Goal: Task Accomplishment & Management: Complete application form

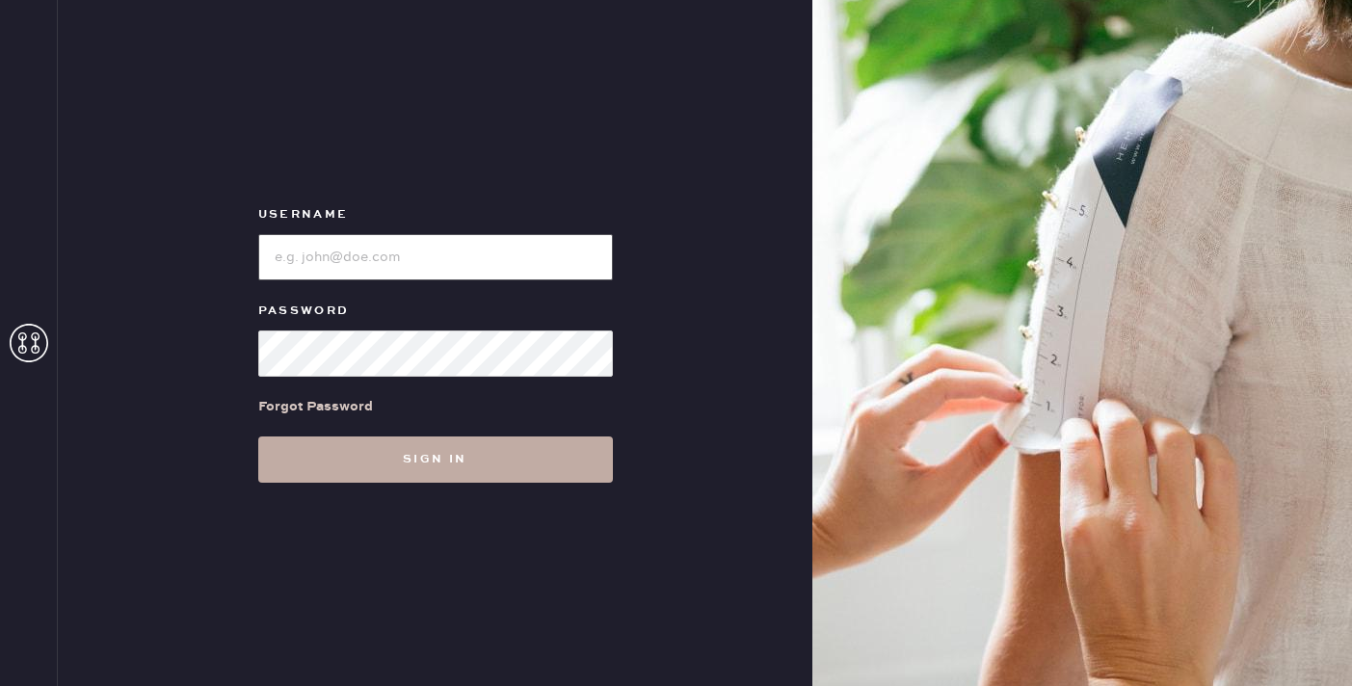
type input "reformationgeorgetown"
click at [467, 460] on button "Sign in" at bounding box center [435, 459] width 355 height 46
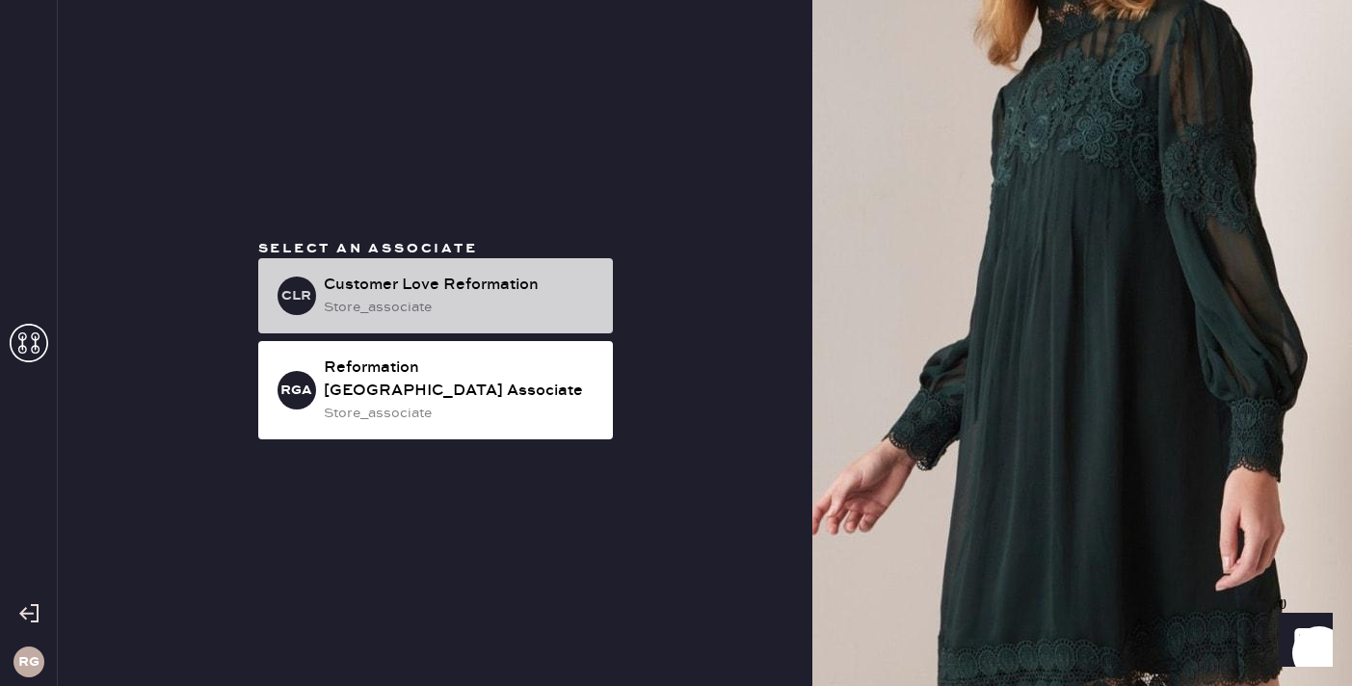
click at [464, 318] on div "store_associate" at bounding box center [461, 307] width 274 height 21
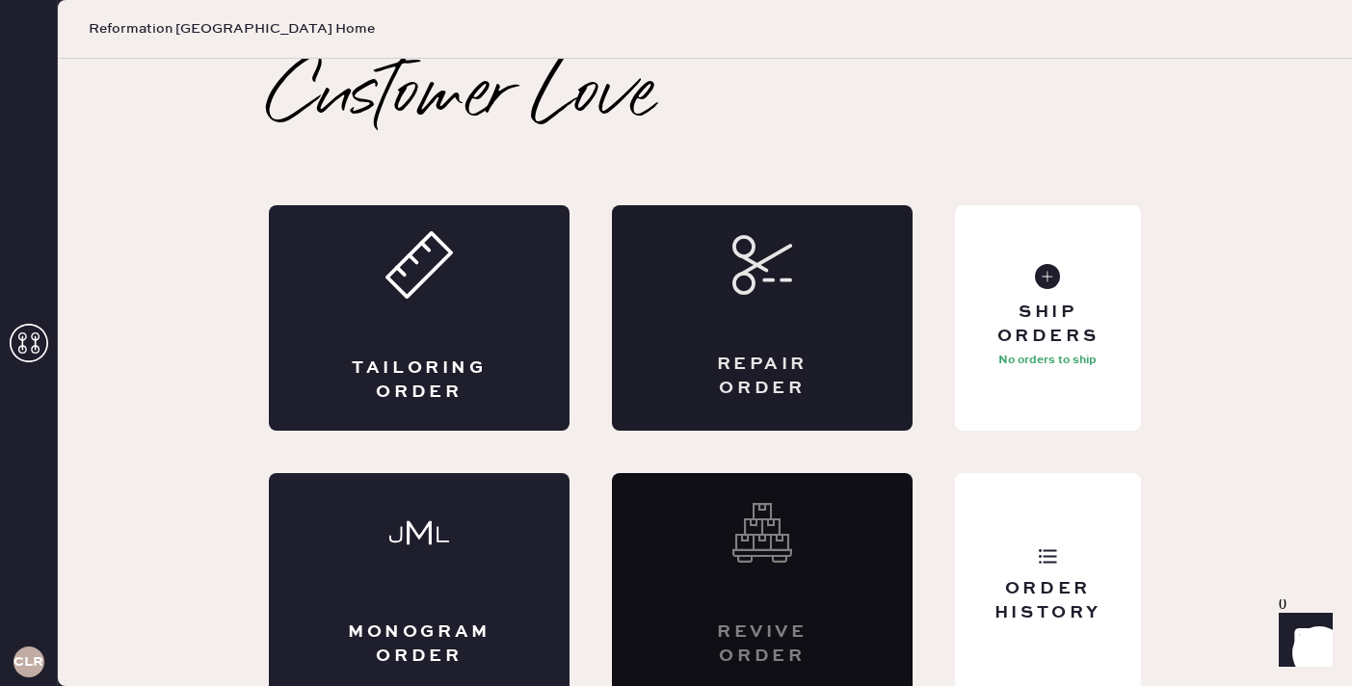
click at [804, 299] on div "Repair Order" at bounding box center [762, 317] width 301 height 225
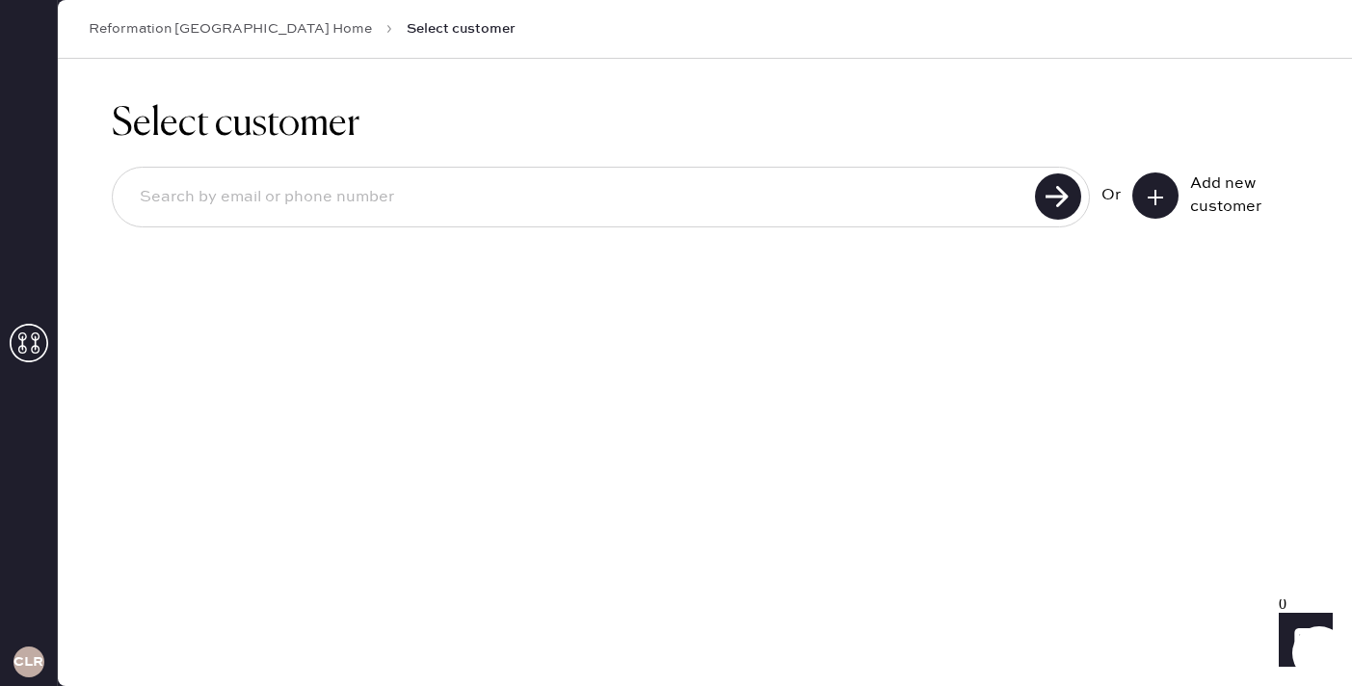
click at [534, 189] on input at bounding box center [576, 197] width 905 height 44
type input "p"
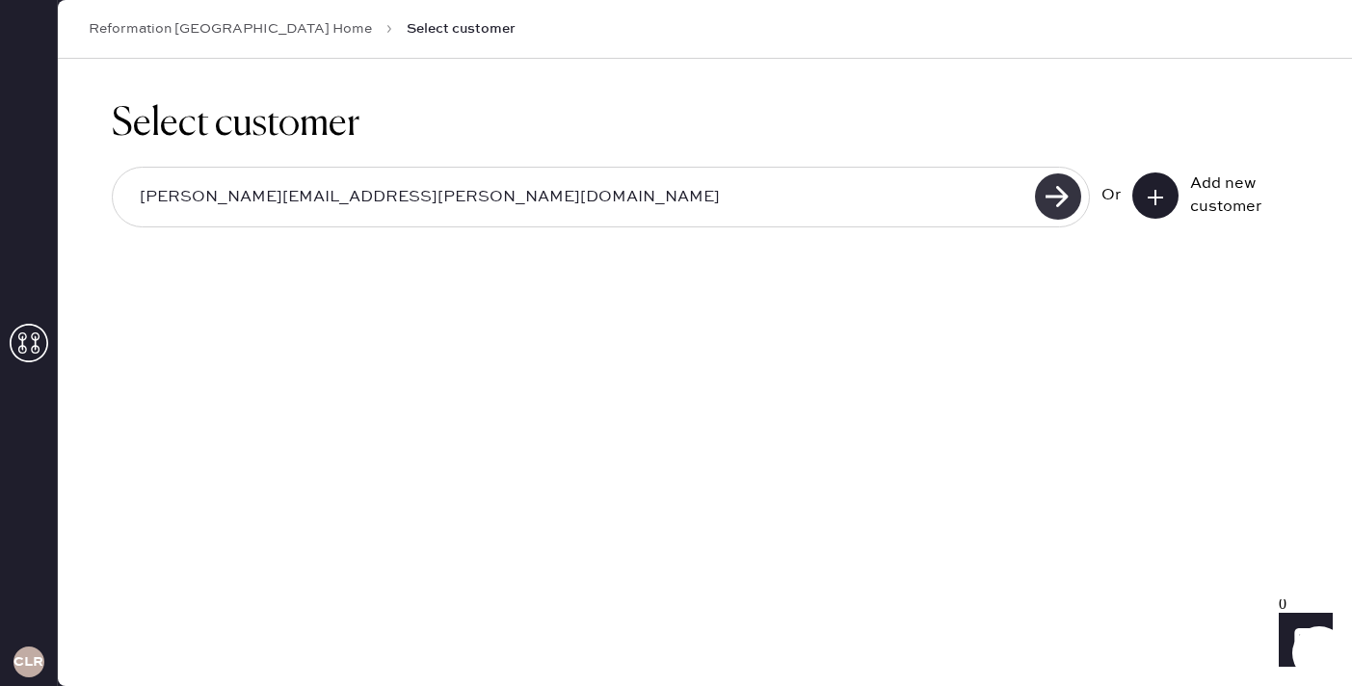
type input "[PERSON_NAME][EMAIL_ADDRESS][PERSON_NAME][DOMAIN_NAME]"
click at [1069, 202] on use at bounding box center [1058, 196] width 46 height 46
click at [1158, 202] on icon at bounding box center [1154, 197] width 19 height 19
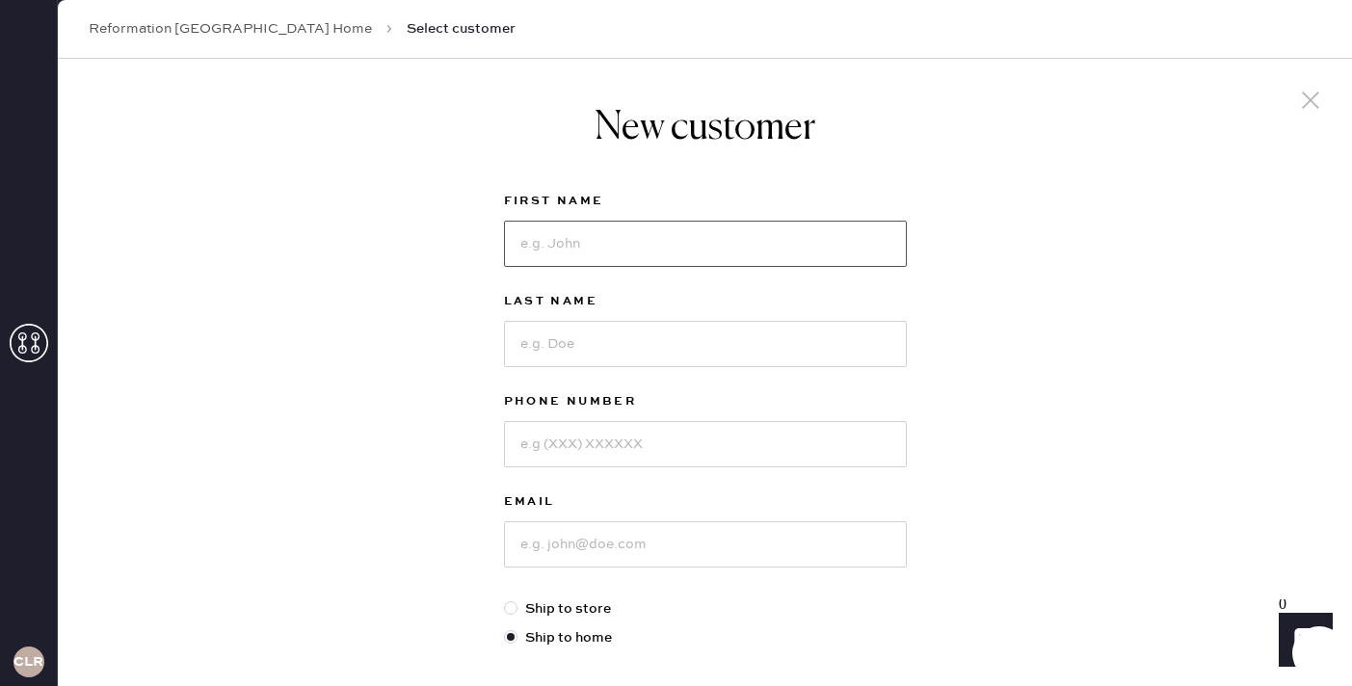
click at [671, 239] on input at bounding box center [705, 244] width 403 height 46
type input "[PERSON_NAME]"
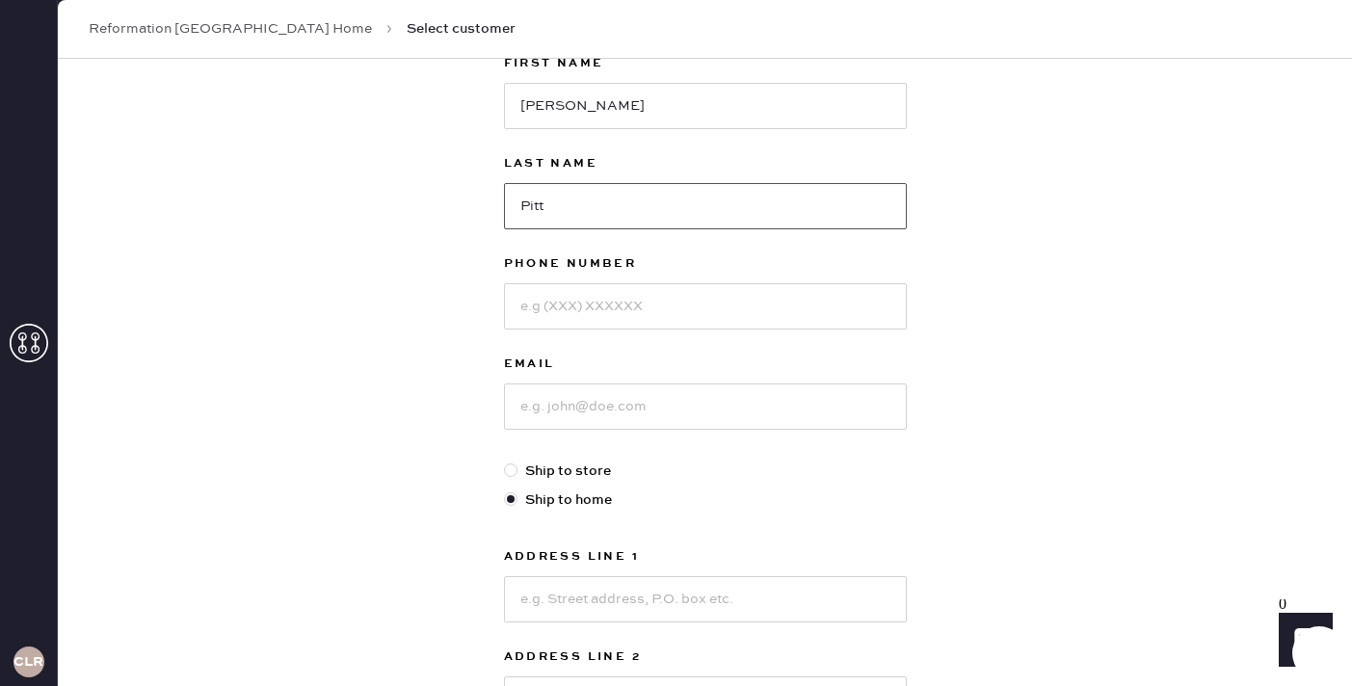
scroll to position [160, 0]
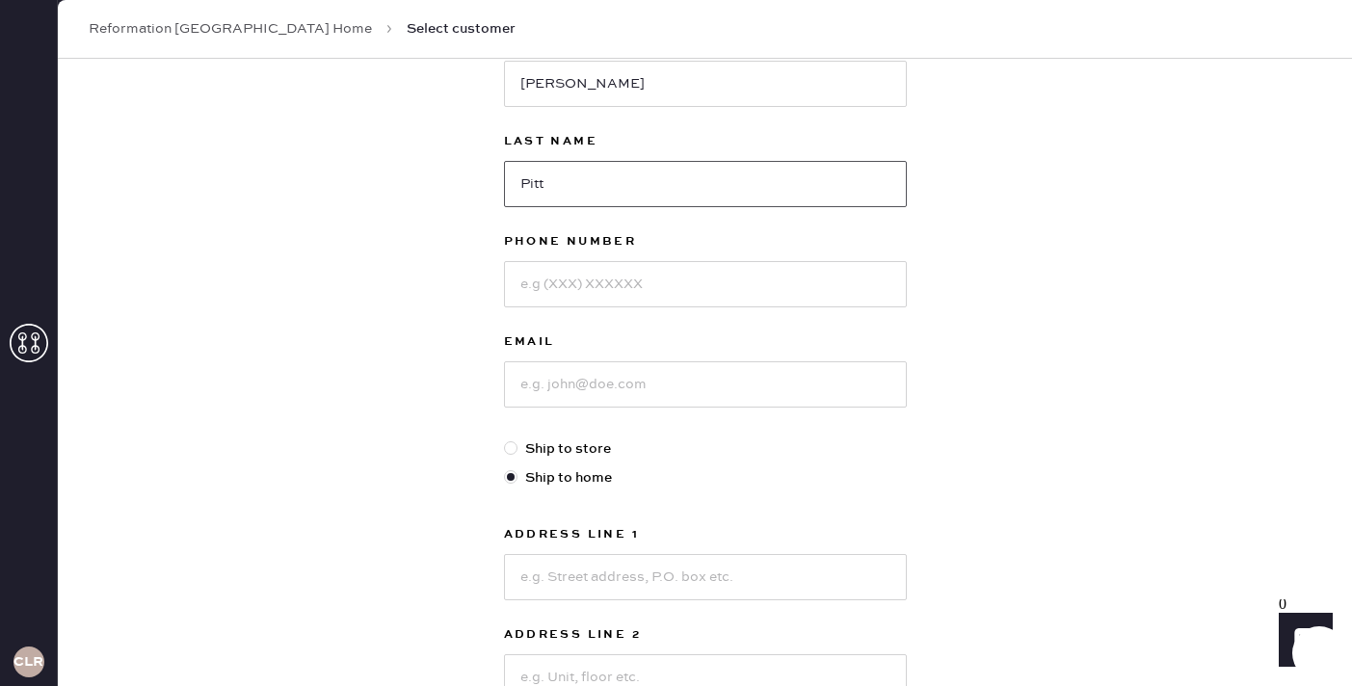
type input "Pitt"
click at [571, 289] on input at bounding box center [705, 284] width 403 height 46
type input "5047088111"
click at [584, 382] on input at bounding box center [705, 384] width 403 height 46
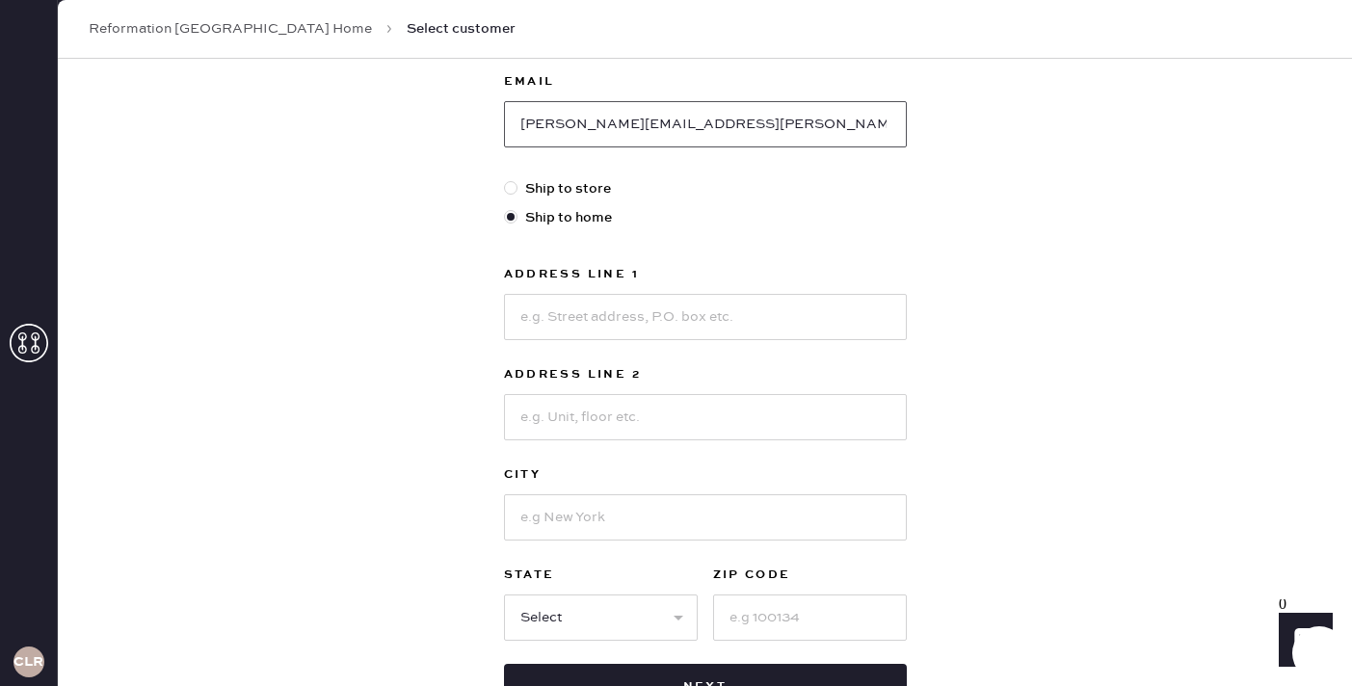
scroll to position [421, 0]
type input "[PERSON_NAME][EMAIL_ADDRESS][PERSON_NAME][DOMAIN_NAME]"
click at [687, 325] on input at bounding box center [705, 316] width 403 height 46
type input "[STREET_ADDRESS]"
click at [672, 424] on input at bounding box center [705, 416] width 403 height 46
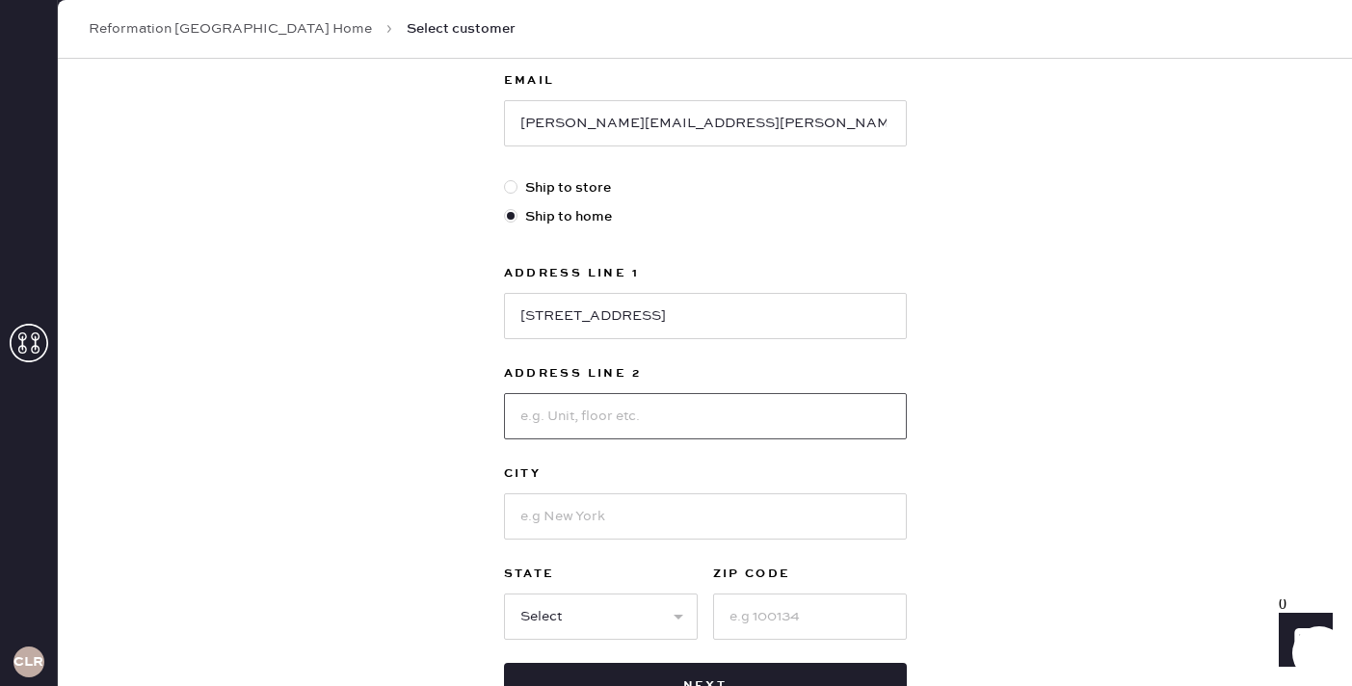
scroll to position [560, 0]
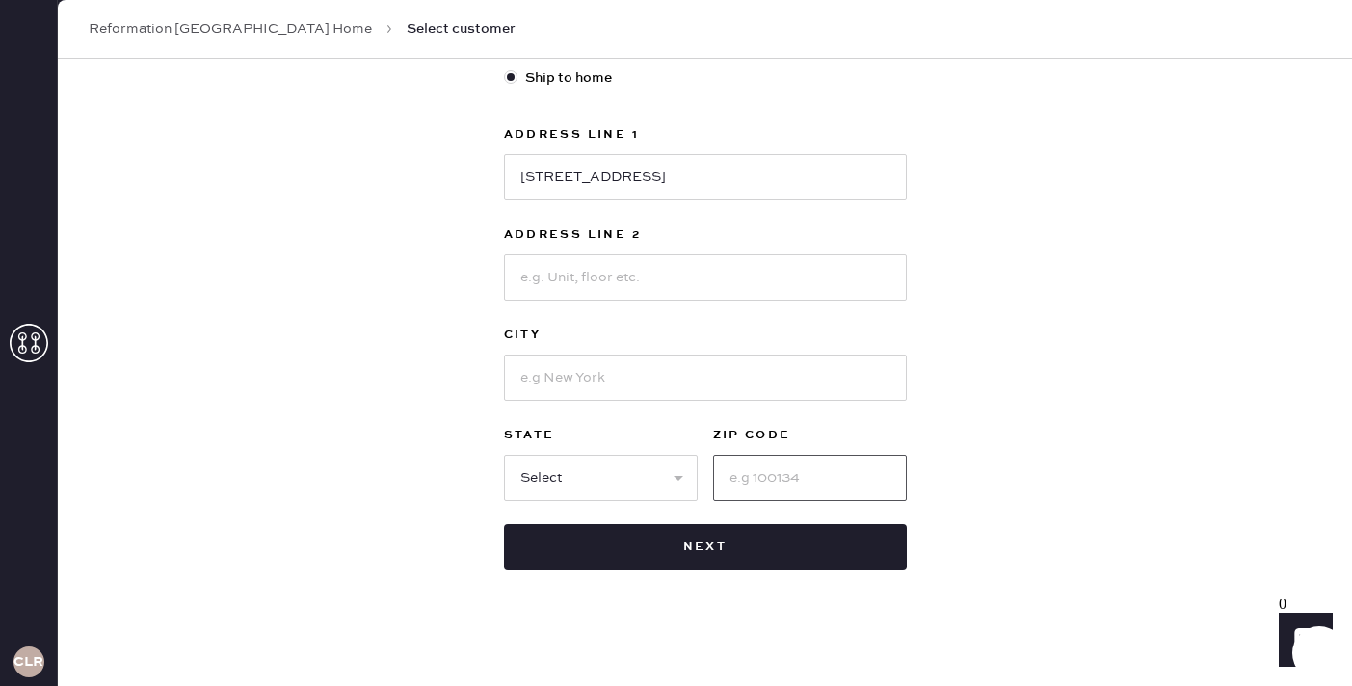
click at [791, 489] on input at bounding box center [810, 478] width 194 height 46
type input "20007"
click at [572, 378] on input at bounding box center [705, 378] width 403 height 46
type input "[US_STATE]"
click at [548, 477] on select "Select AK AL AR AZ CA CO CT [GEOGRAPHIC_DATA] DE FL [GEOGRAPHIC_DATA] HI [GEOGR…" at bounding box center [601, 478] width 194 height 46
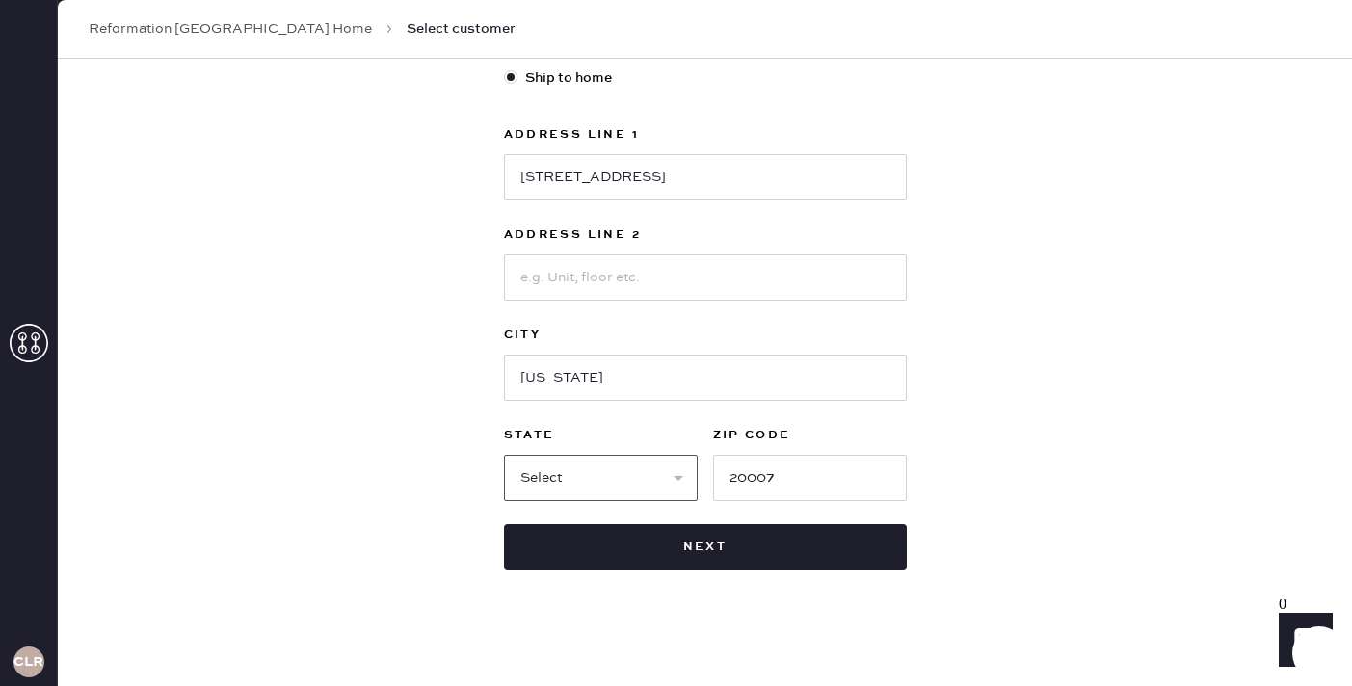
select select "DC"
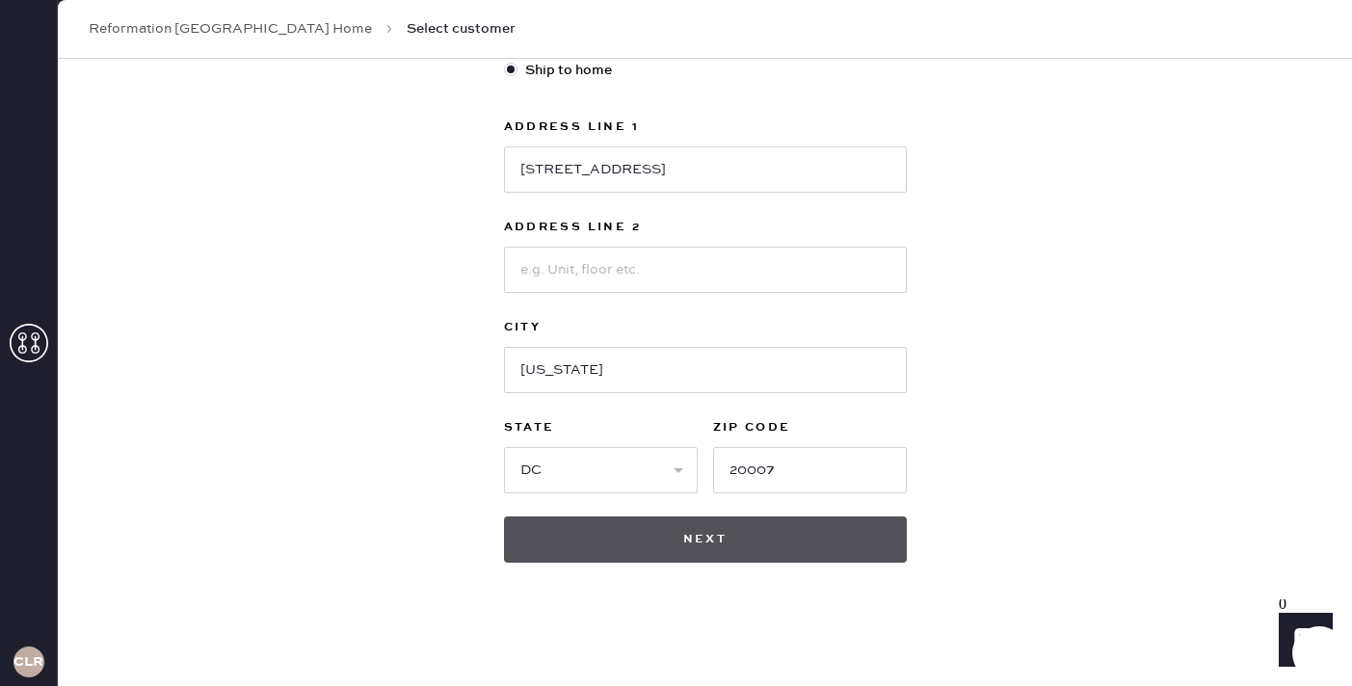
click at [704, 544] on button "Next" at bounding box center [705, 539] width 403 height 46
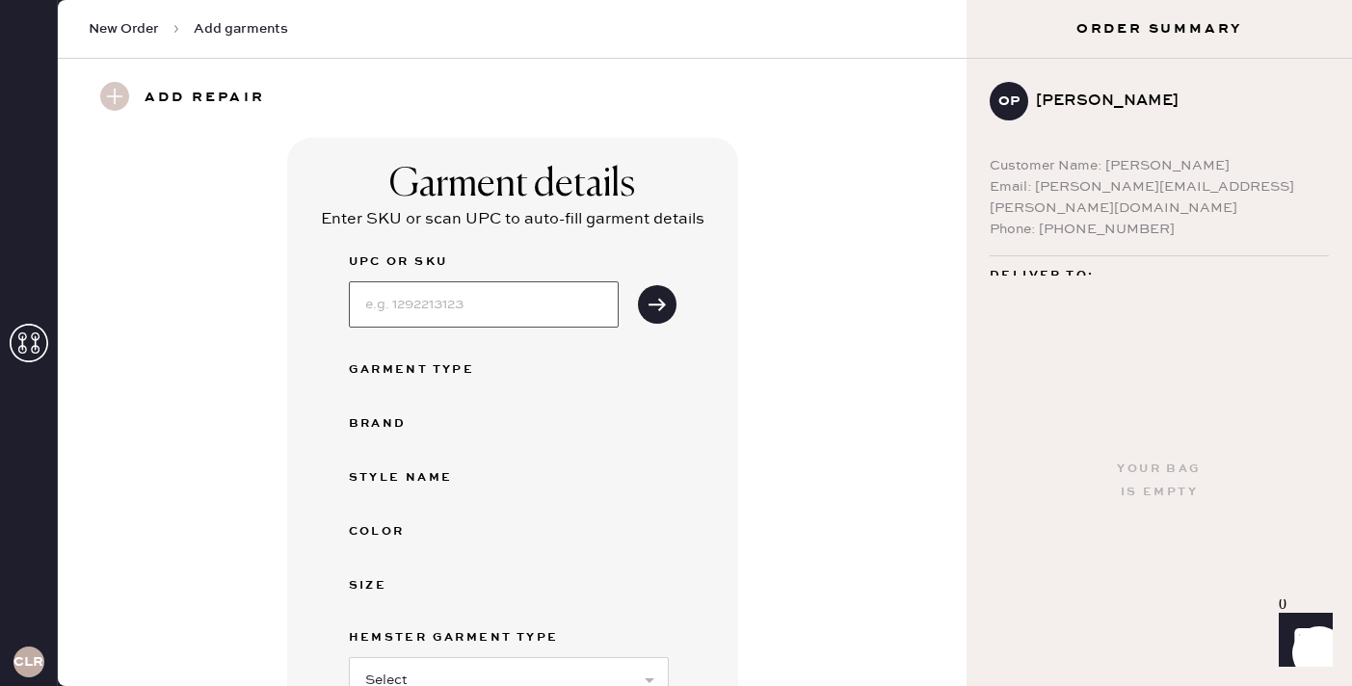
click at [420, 293] on input at bounding box center [484, 304] width 270 height 46
type input "1316981LIV002"
click at [638, 285] on button "submit" at bounding box center [657, 304] width 39 height 39
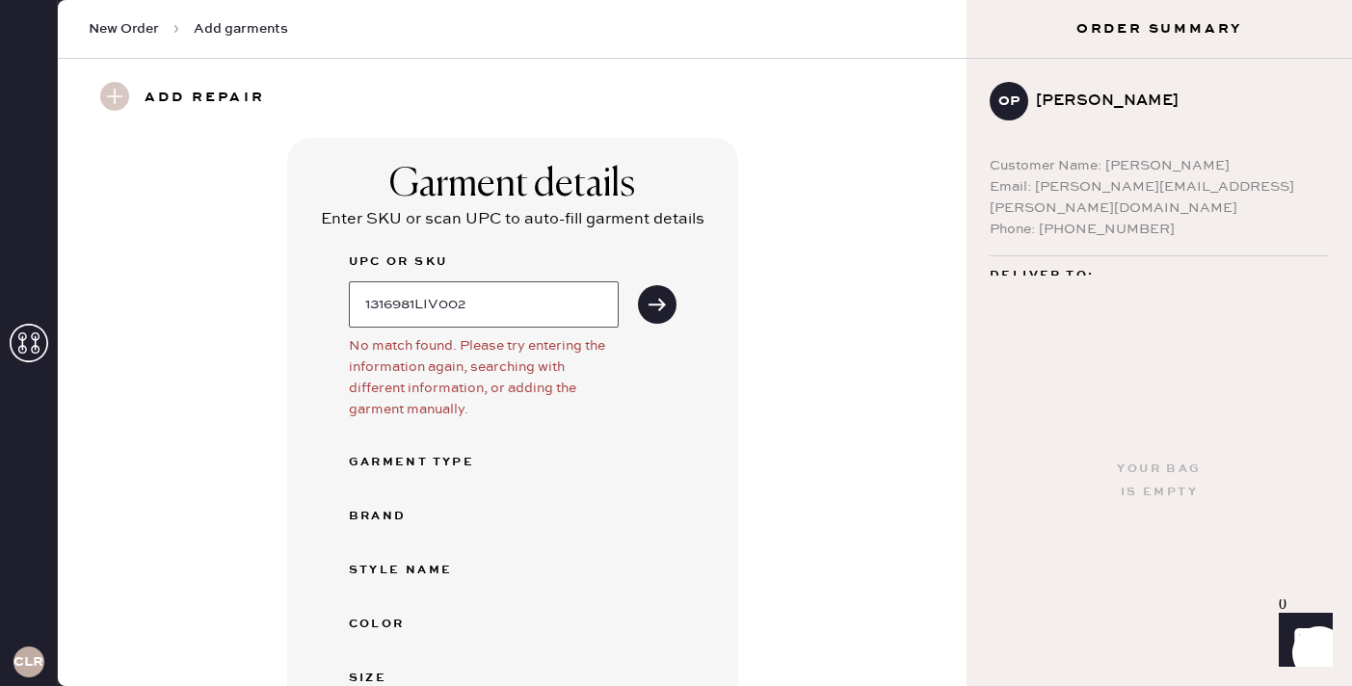
drag, startPoint x: 528, startPoint y: 316, endPoint x: 316, endPoint y: 306, distance: 212.2
click at [316, 306] on div "Garment details Enter SKU or scan UPC to auto-fill garment details UPC or SKU 1…" at bounding box center [512, 578] width 451 height 880
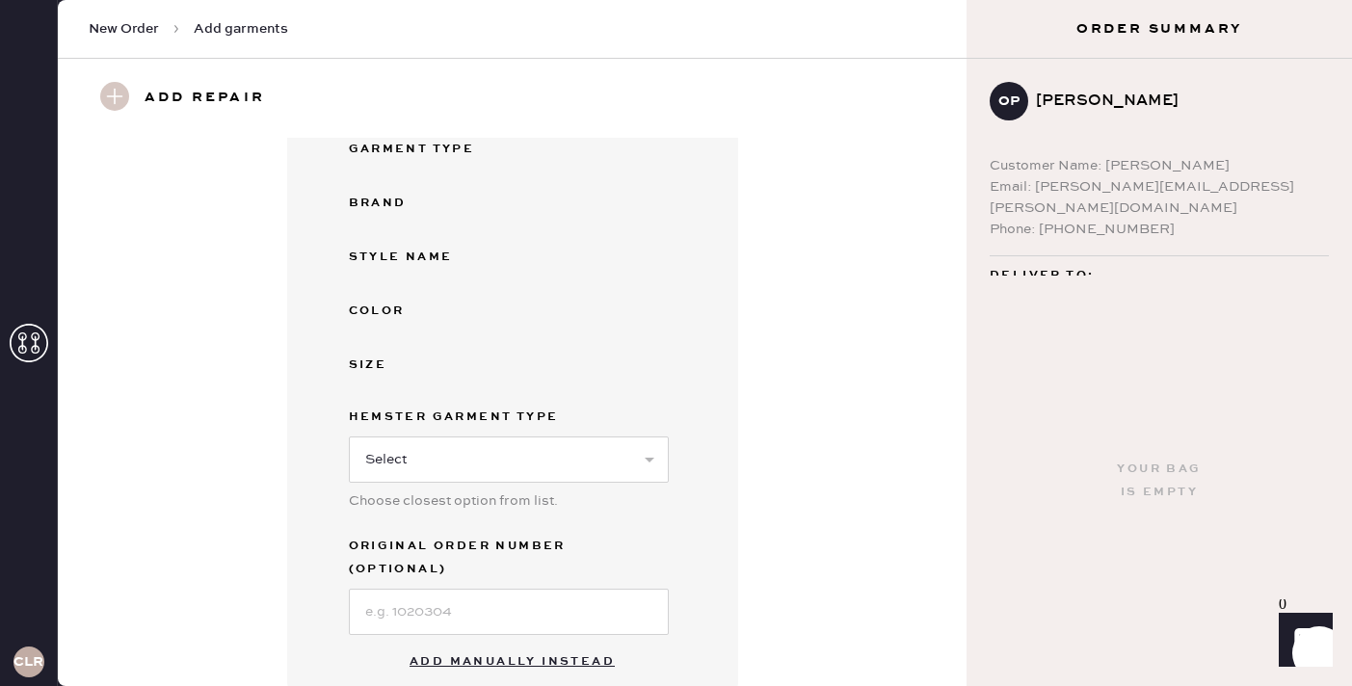
click at [538, 643] on button "Add manually instead" at bounding box center [512, 662] width 228 height 39
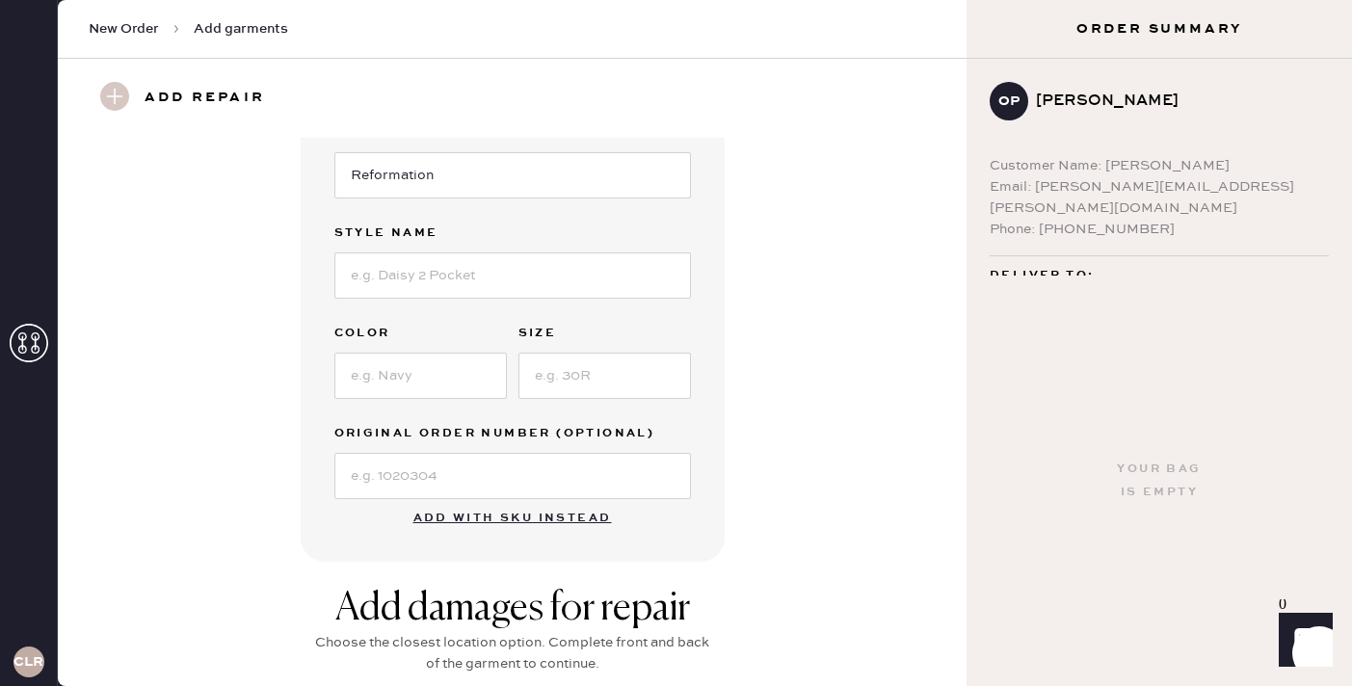
scroll to position [375, 0]
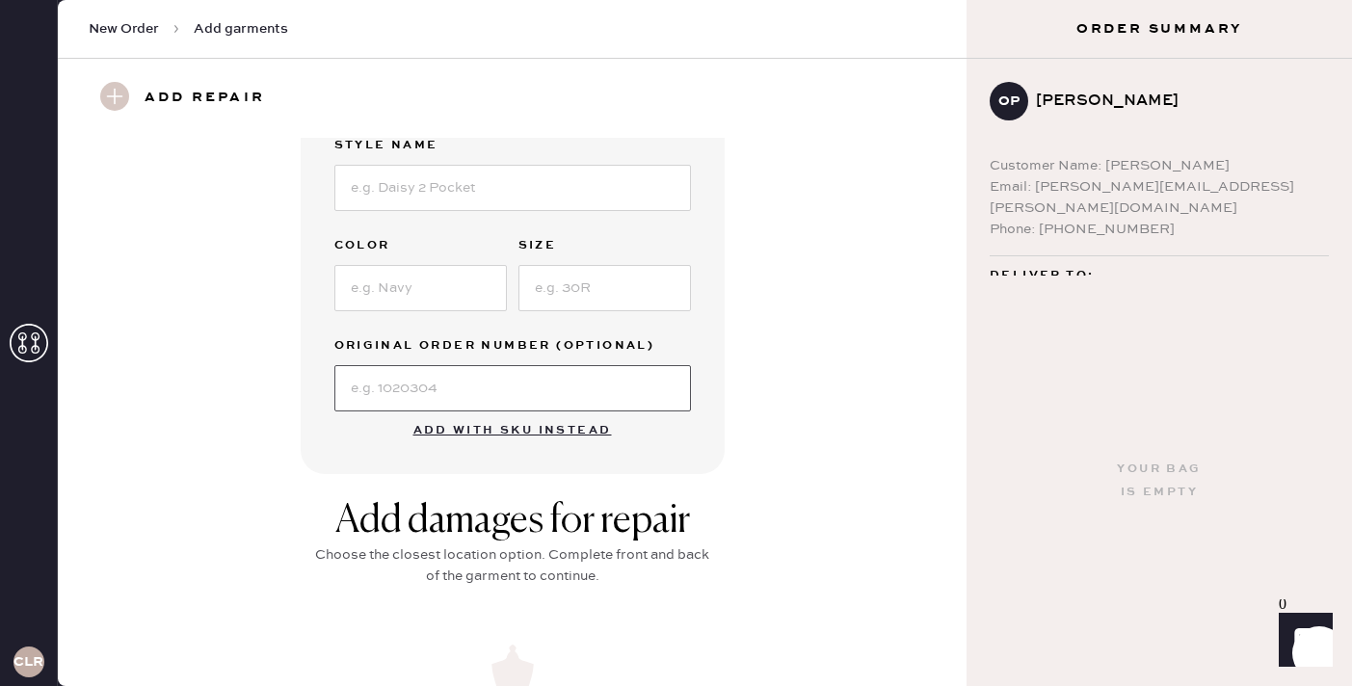
click at [522, 382] on input at bounding box center [512, 388] width 356 height 46
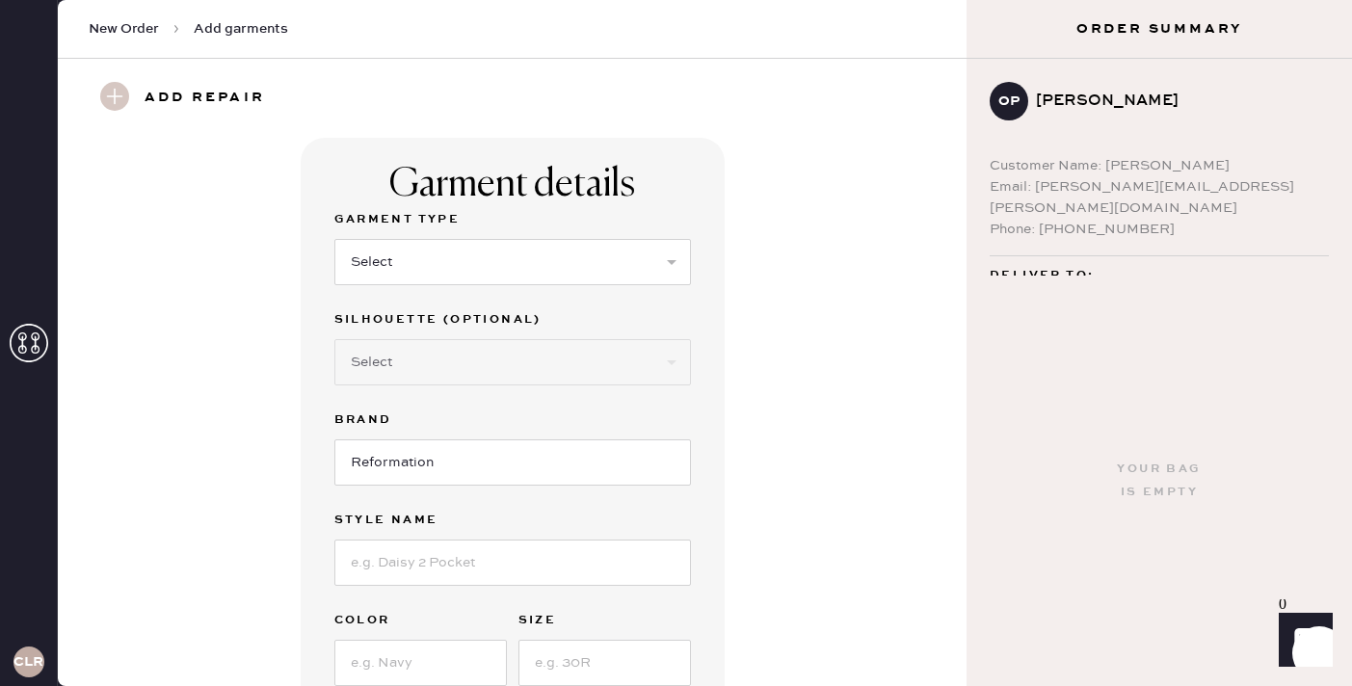
type input "S30519680"
click at [402, 265] on select "Select Basic Skirt Jeans Leggings Pants Shorts Basic Sleeved Dress Basic Sleeve…" at bounding box center [512, 262] width 356 height 46
select select "15"
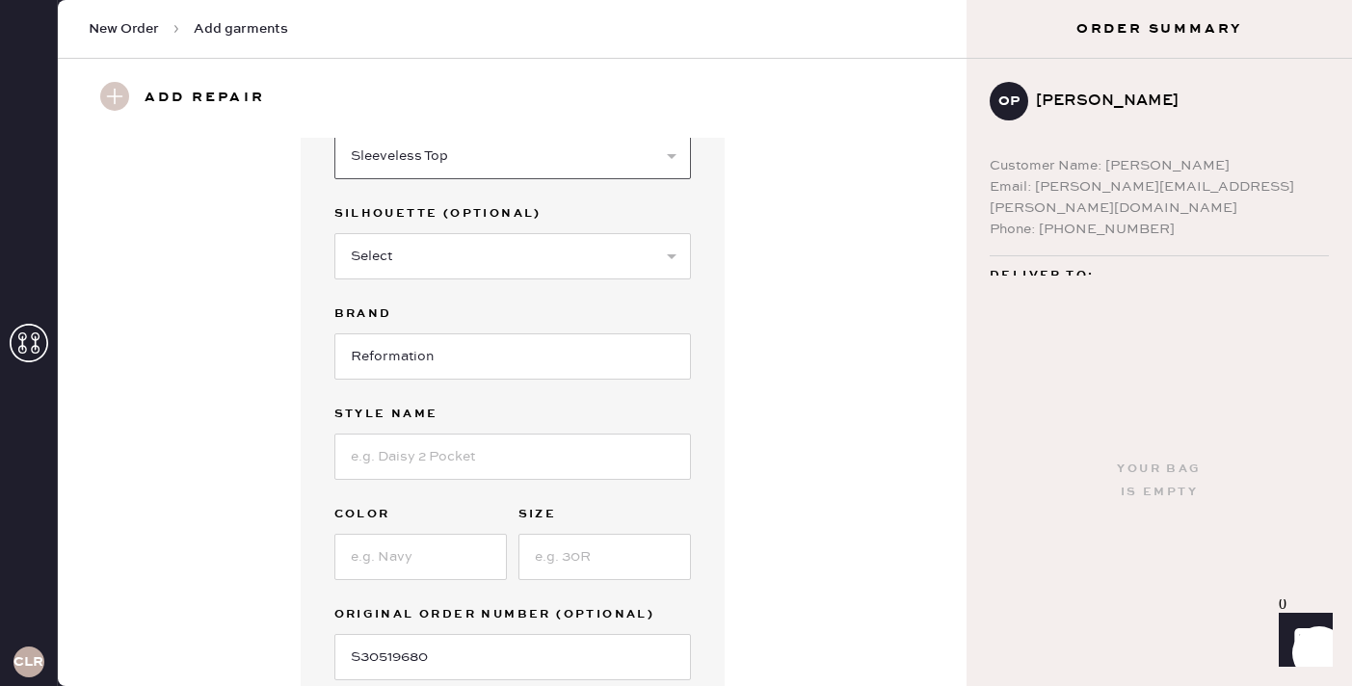
scroll to position [111, 0]
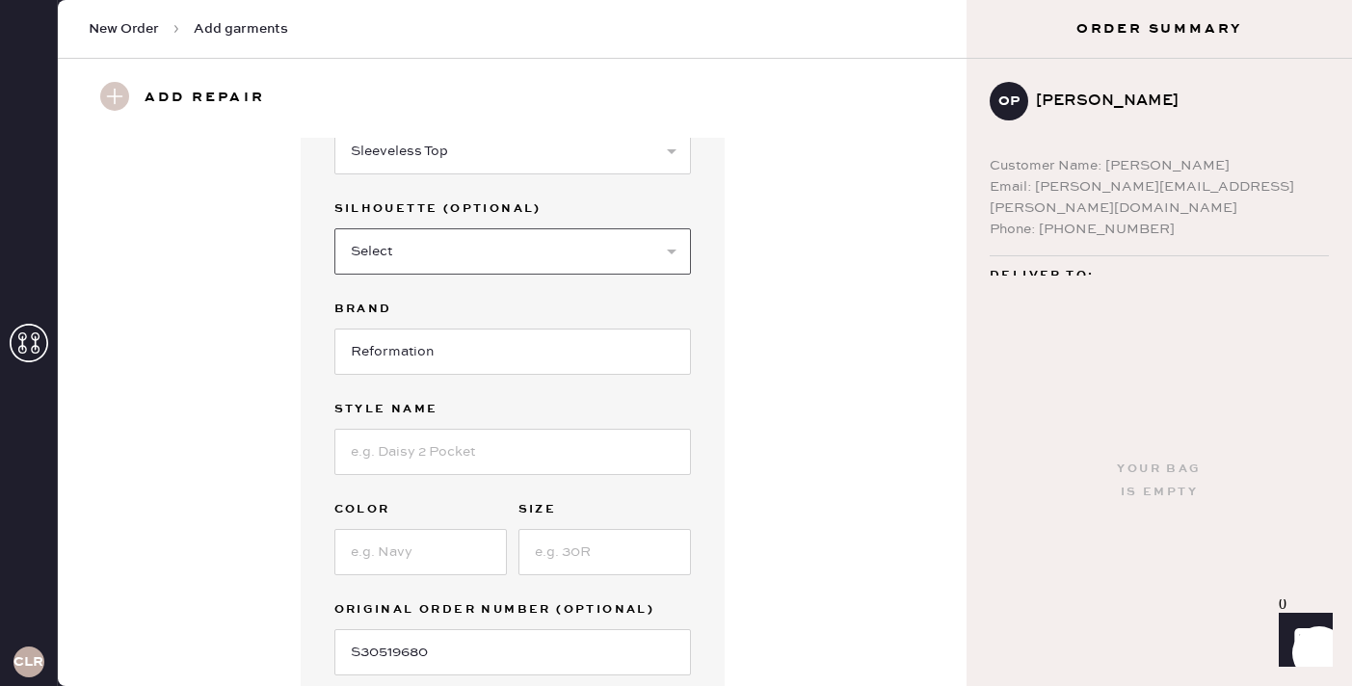
click at [460, 228] on select "Select Crop top Full Length Other" at bounding box center [512, 251] width 356 height 46
select select "70"
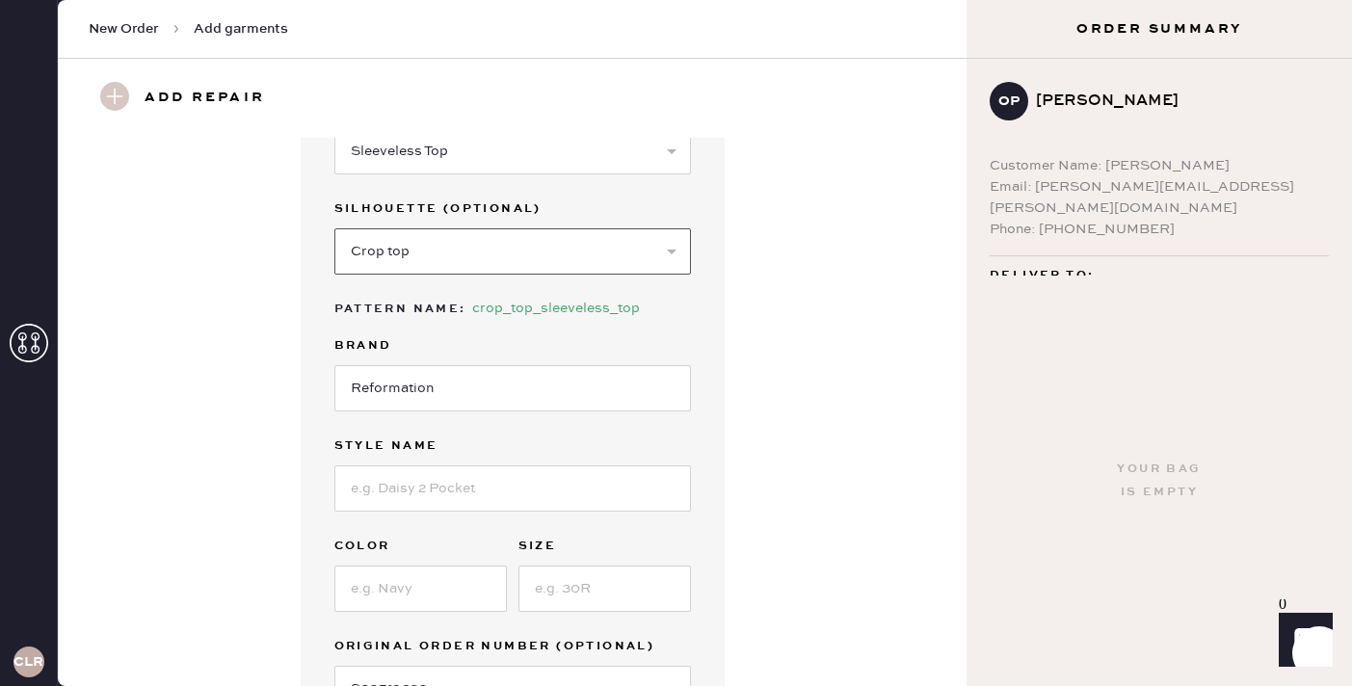
scroll to position [220, 0]
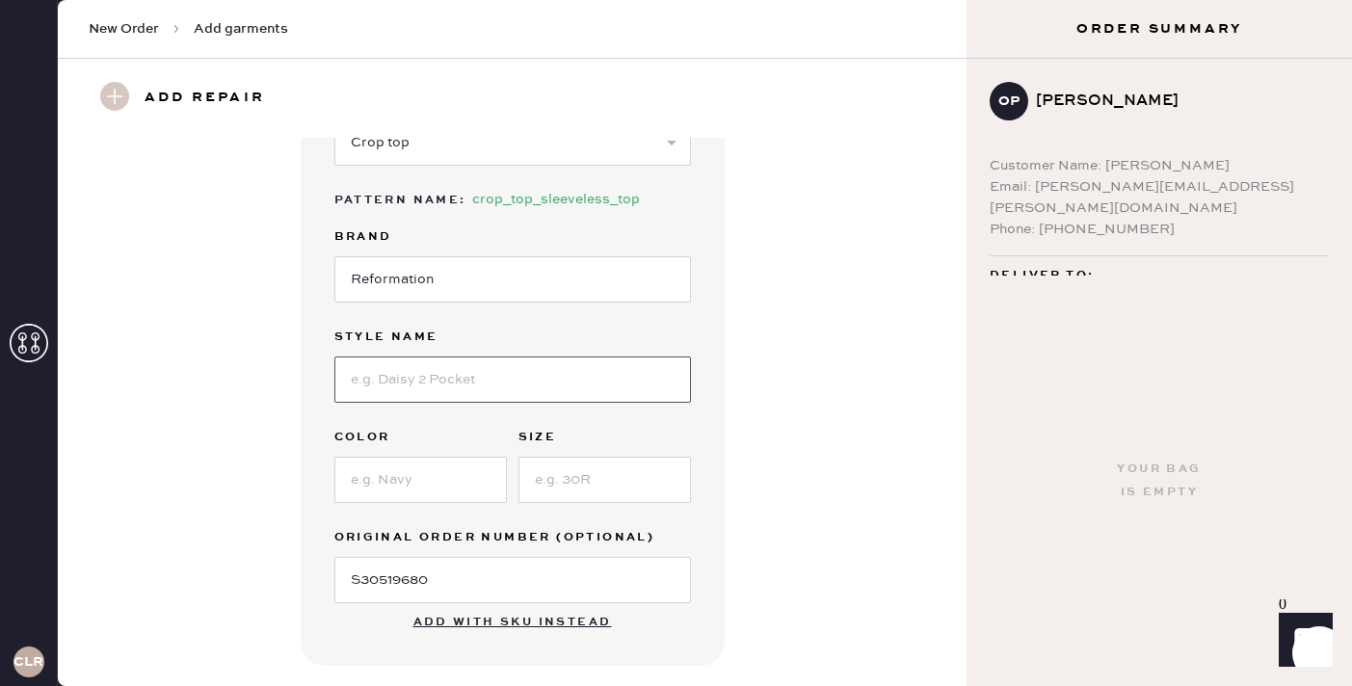
click at [456, 373] on input at bounding box center [512, 379] width 356 height 46
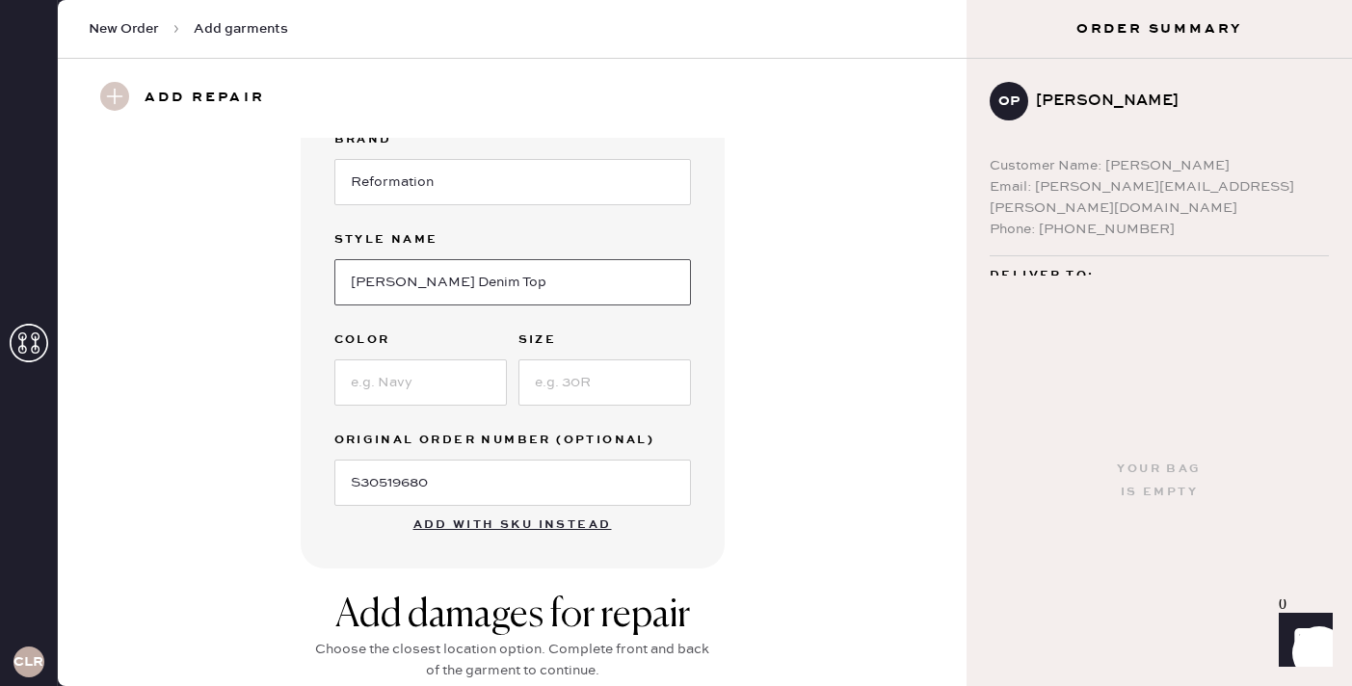
scroll to position [333, 0]
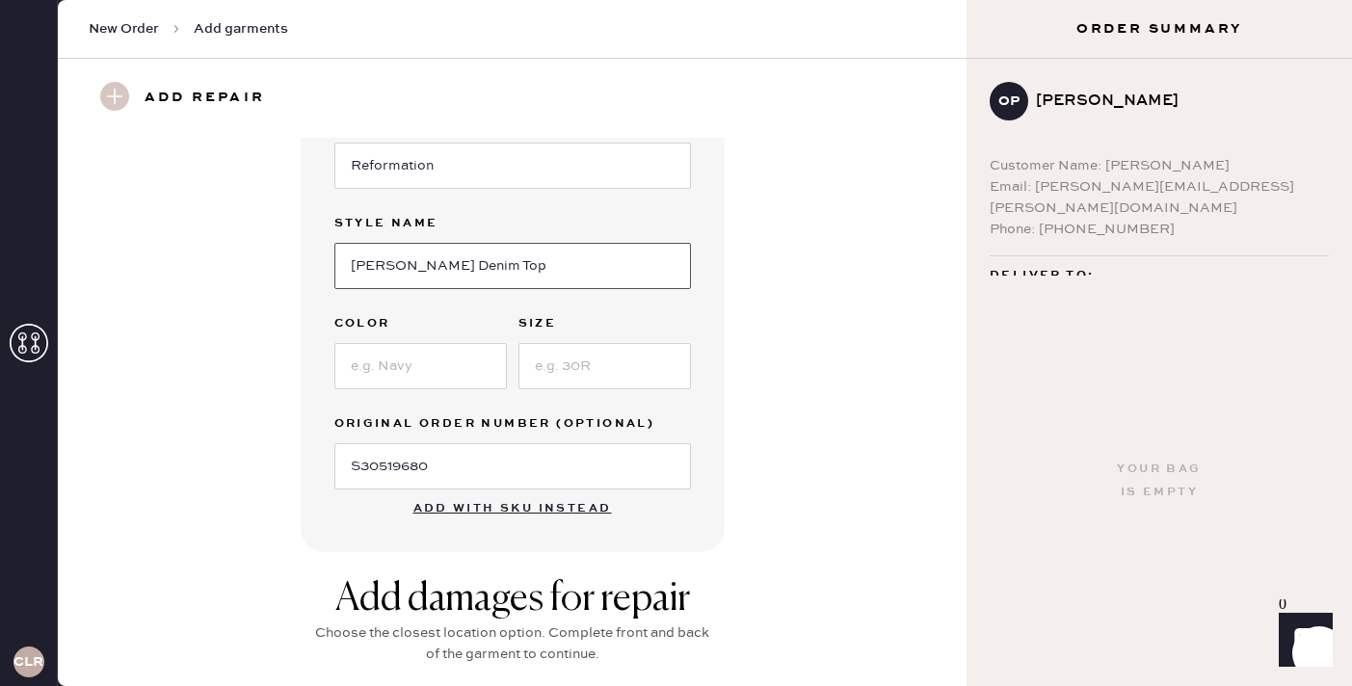
type input "[PERSON_NAME] Denim Top"
click at [388, 354] on input at bounding box center [420, 366] width 172 height 46
type input "Volio"
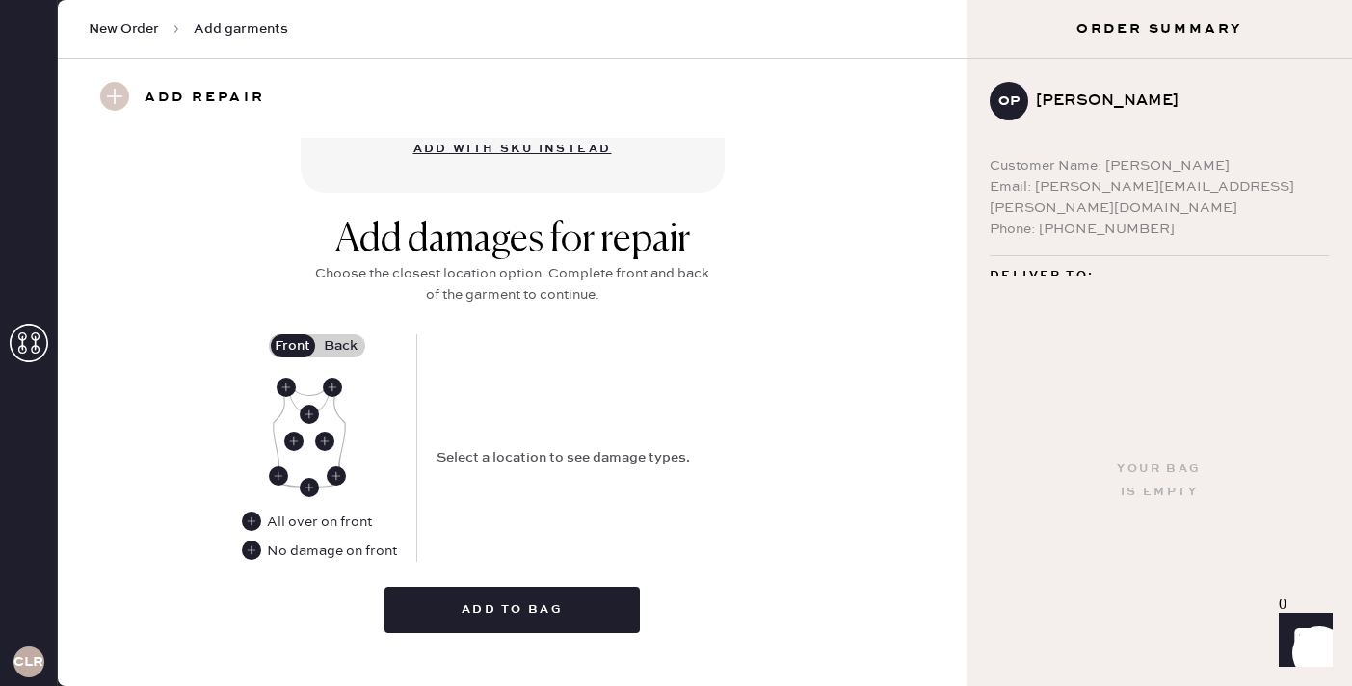
scroll to position [715, 0]
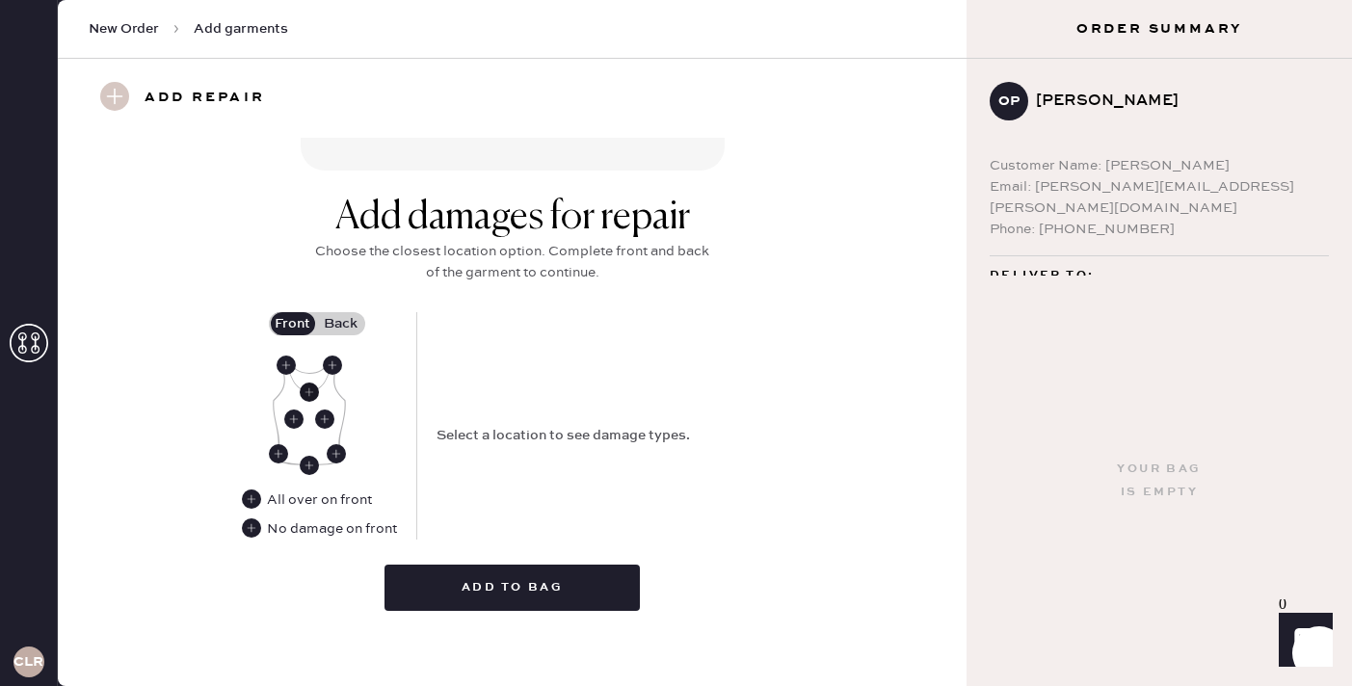
type input "2"
click at [306, 393] on use at bounding box center [309, 391] width 19 height 19
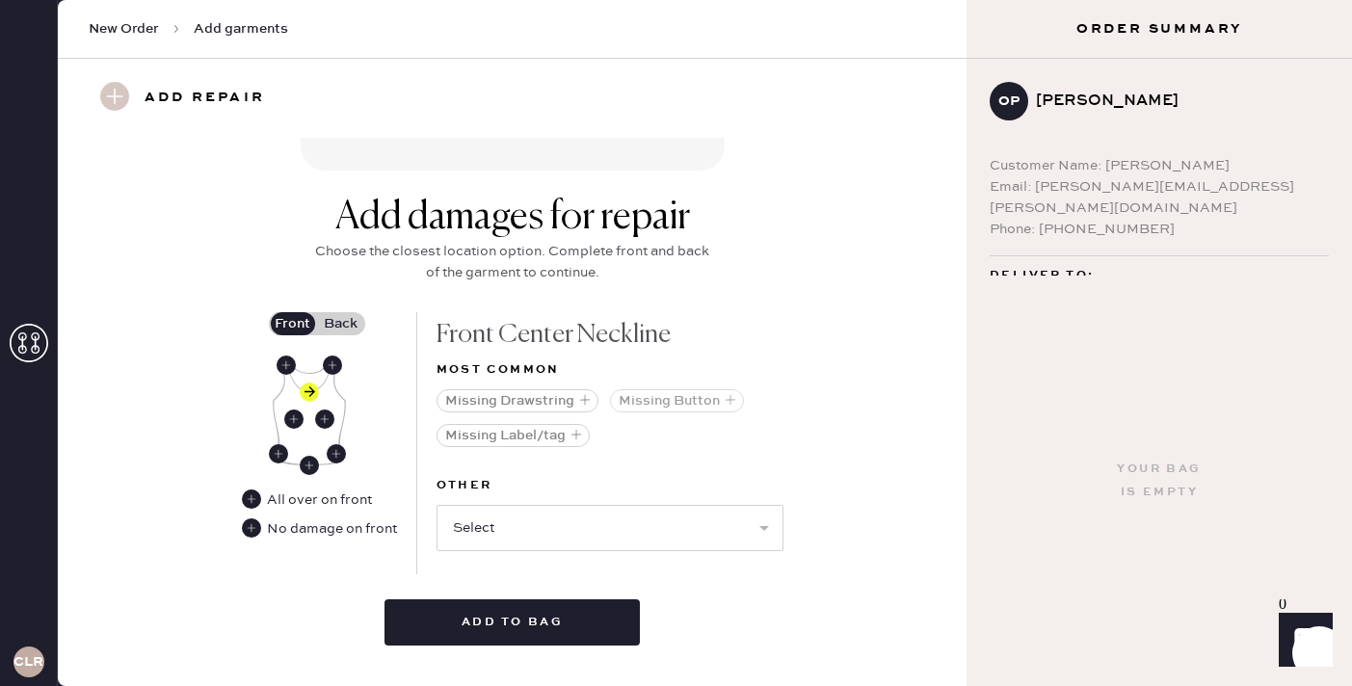
click at [643, 401] on button "Missing Button" at bounding box center [677, 400] width 134 height 23
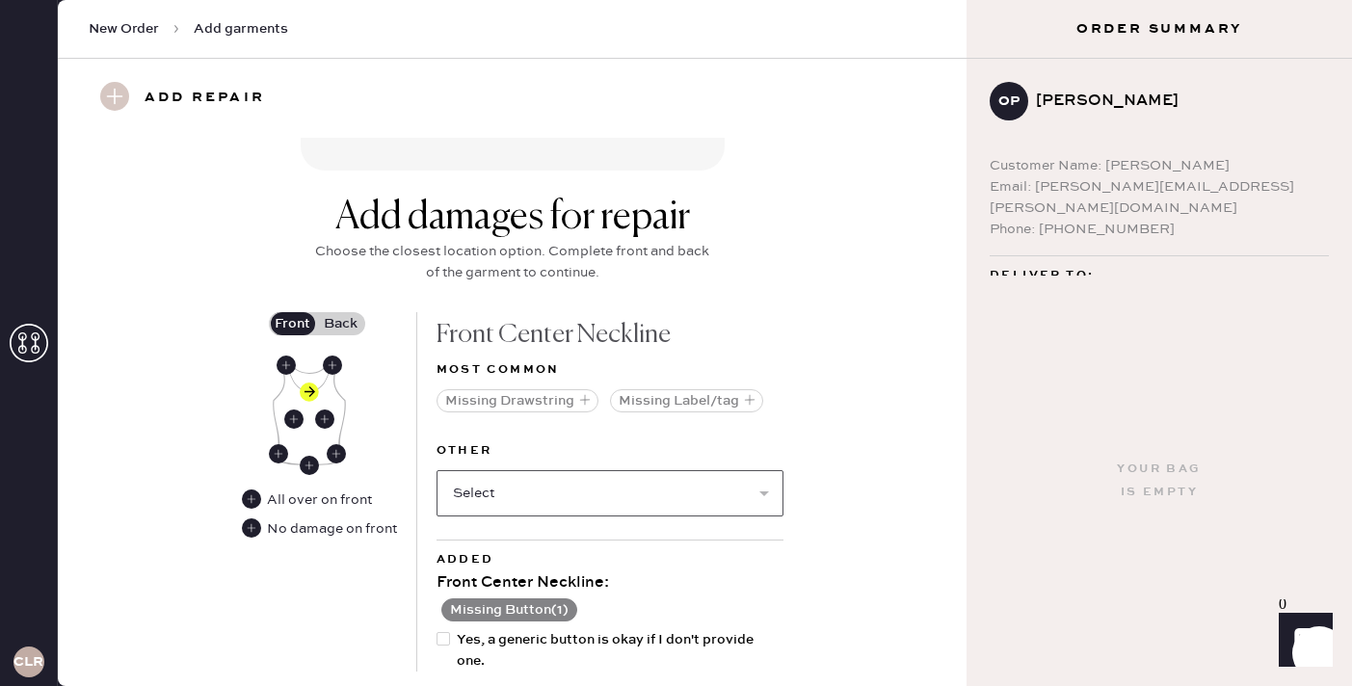
click at [600, 484] on select "Select Broken / Ripped Hem Broken Beads Broken Belt Loop Broken Button Broken C…" at bounding box center [609, 493] width 347 height 46
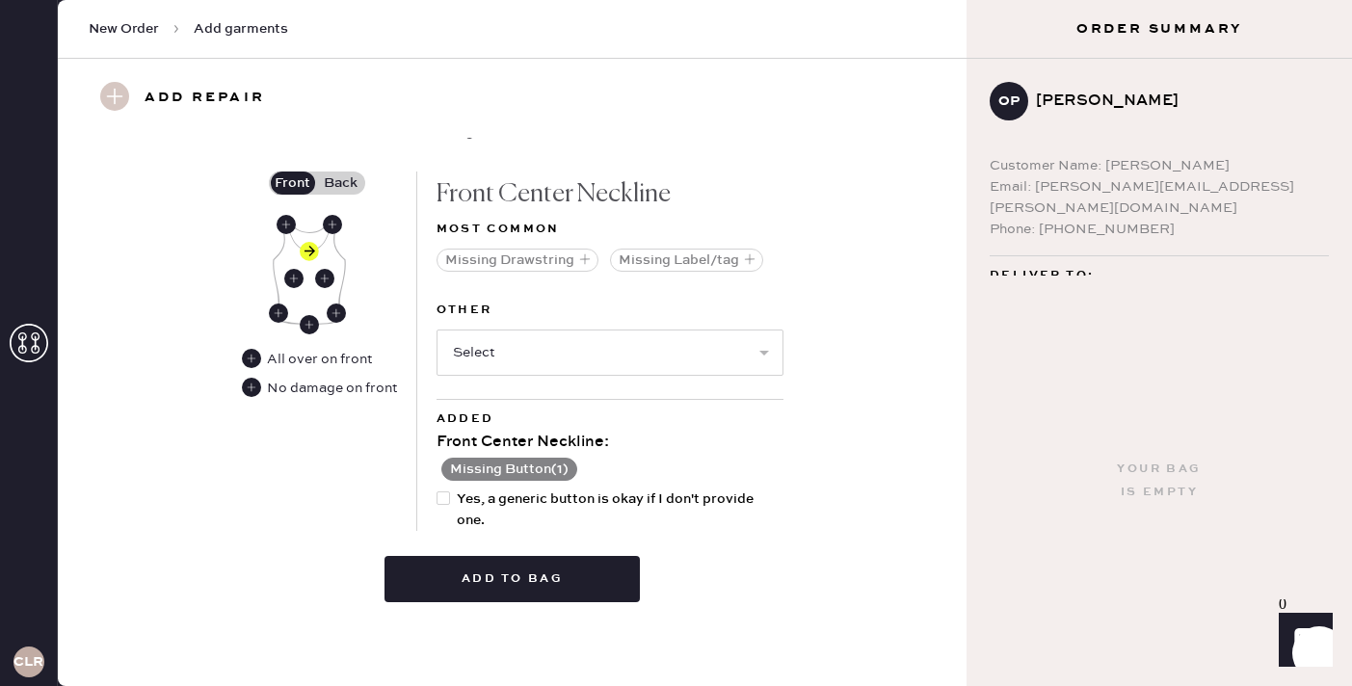
click at [509, 375] on div "Other Select Broken / Ripped Hem Broken Beads Broken Belt Loop Broken Button Br…" at bounding box center [609, 349] width 347 height 100
click at [516, 354] on select "Select Broken / Ripped Hem Broken Beads Broken Belt Loop Broken Button Broken C…" at bounding box center [609, 352] width 347 height 46
select select "1496"
select select
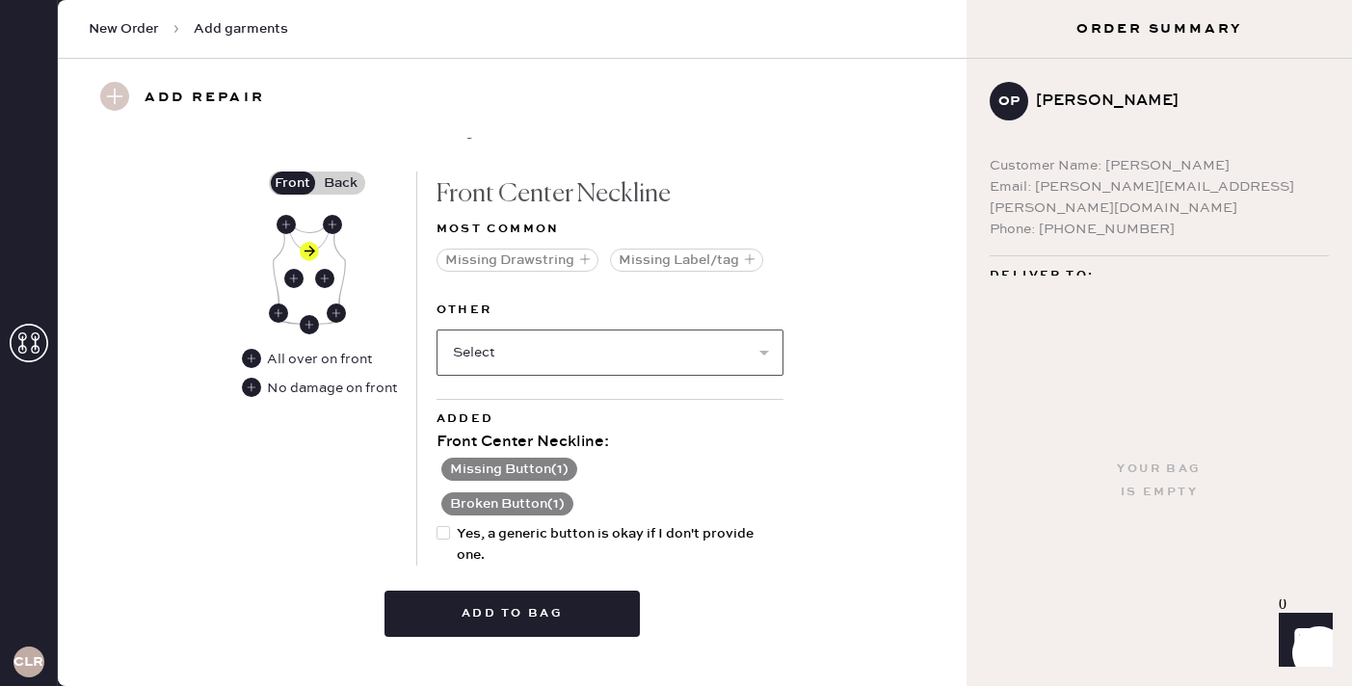
click at [529, 354] on select "Select Broken / Ripped Hem Broken Beads Broken Belt Loop Broken Cup Broken Elas…" at bounding box center [609, 352] width 347 height 46
click at [559, 469] on button "Missing Button ( 1 )" at bounding box center [509, 469] width 136 height 23
click at [448, 465] on use at bounding box center [446, 469] width 19 height 19
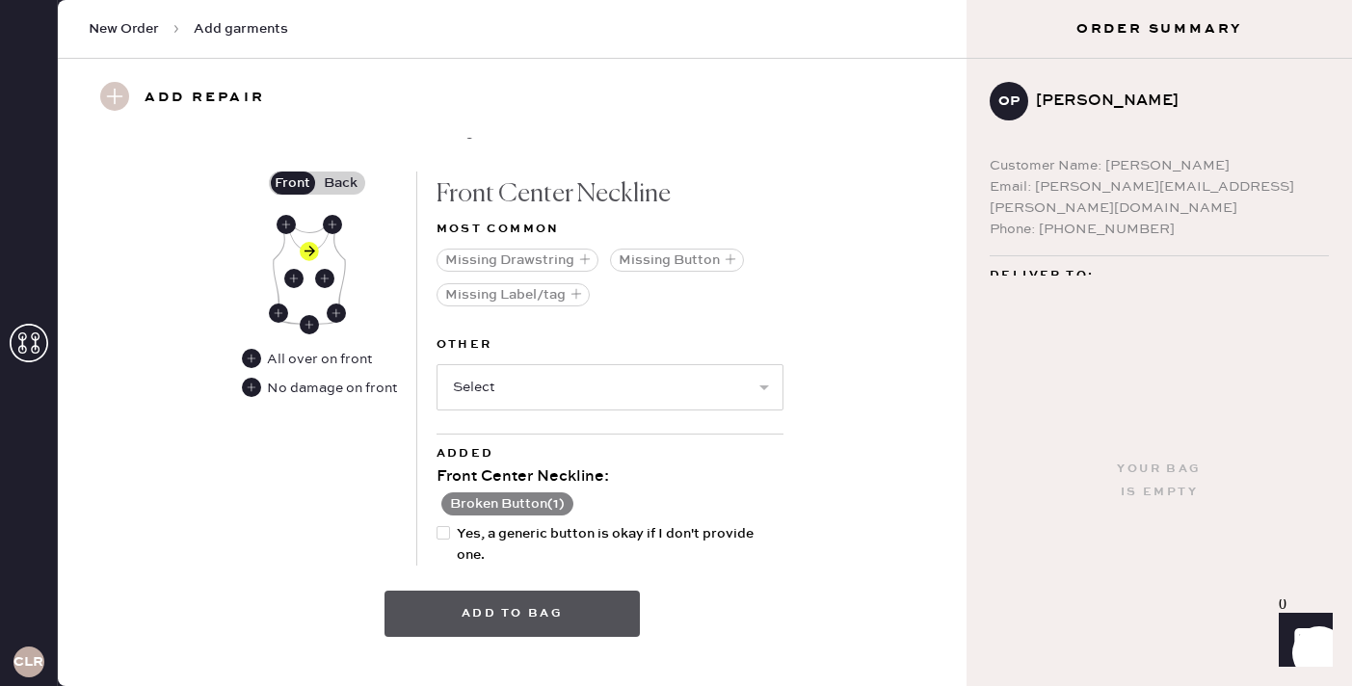
click at [571, 620] on button "Add to bag" at bounding box center [511, 614] width 255 height 46
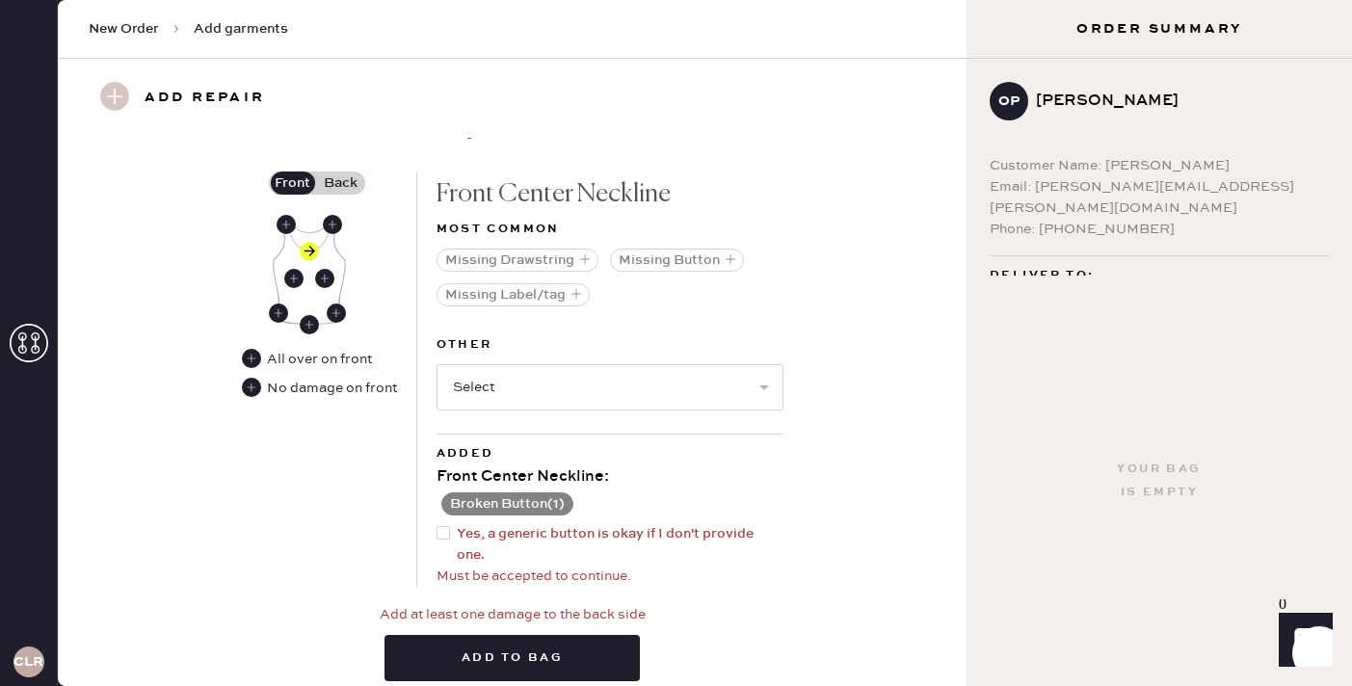
click at [347, 189] on label "Back" at bounding box center [341, 182] width 48 height 23
click at [341, 183] on input "Back" at bounding box center [341, 183] width 0 height 0
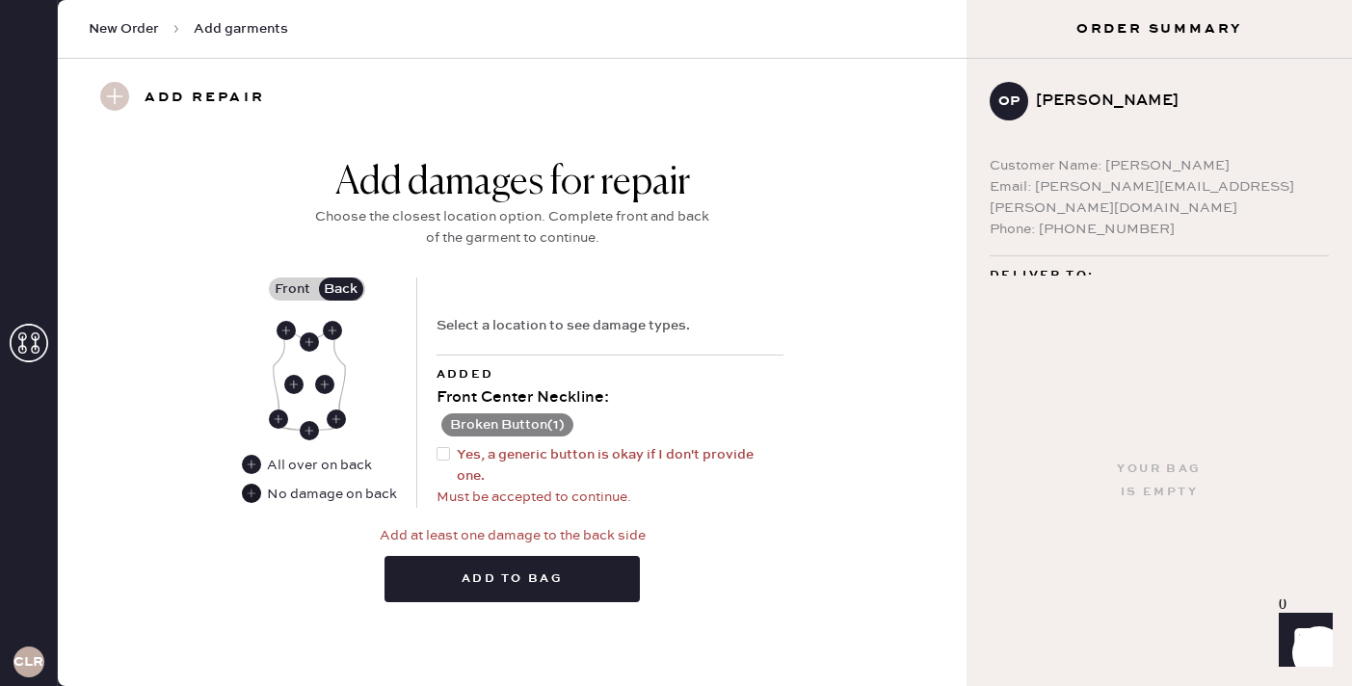
click at [257, 488] on use at bounding box center [251, 493] width 19 height 19
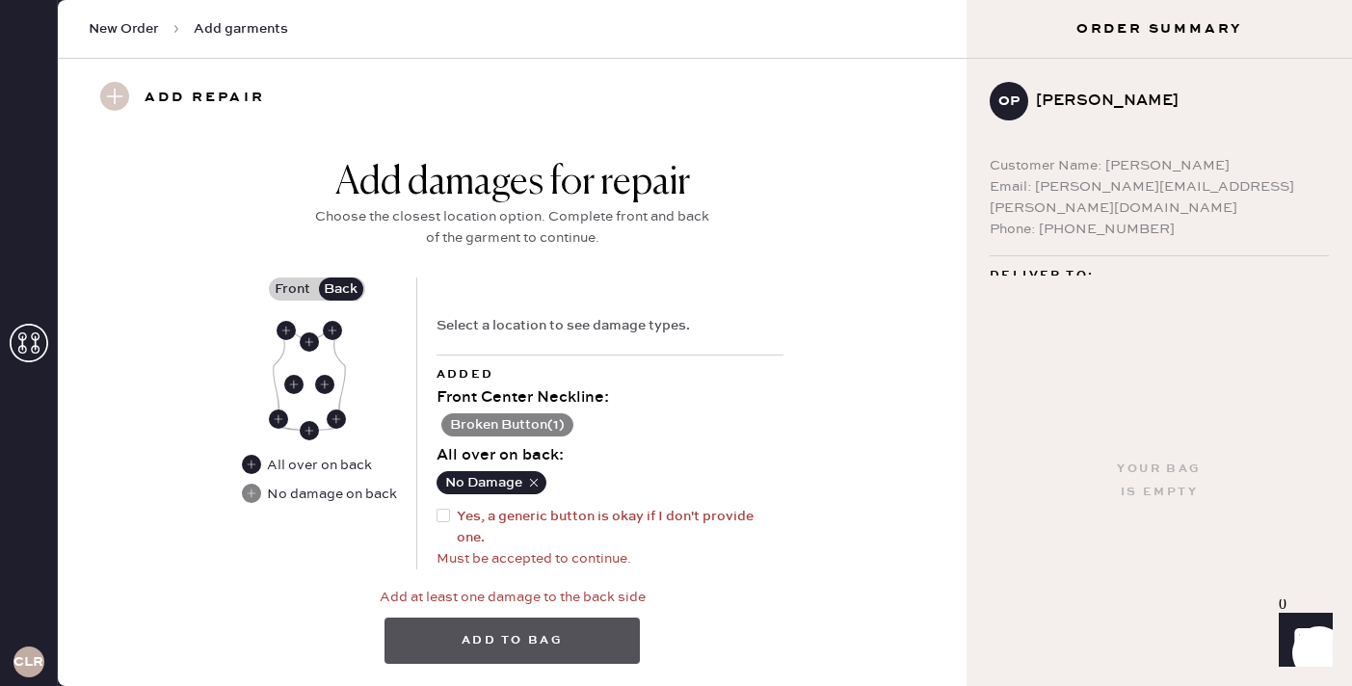
click at [551, 636] on button "Add to bag" at bounding box center [511, 641] width 255 height 46
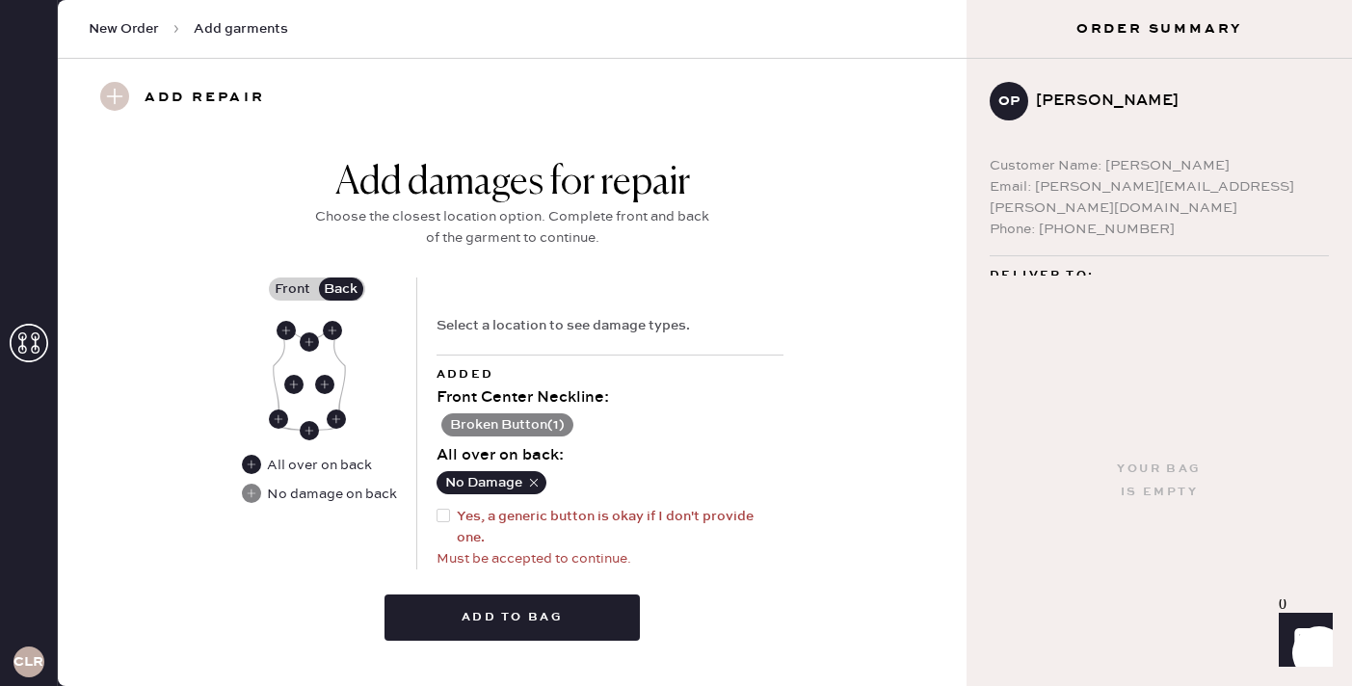
click at [446, 516] on div at bounding box center [442, 515] width 13 height 13
click at [437, 507] on input "Yes, a generic button is okay if I don't provide one." at bounding box center [436, 506] width 1 height 1
checkbox input "true"
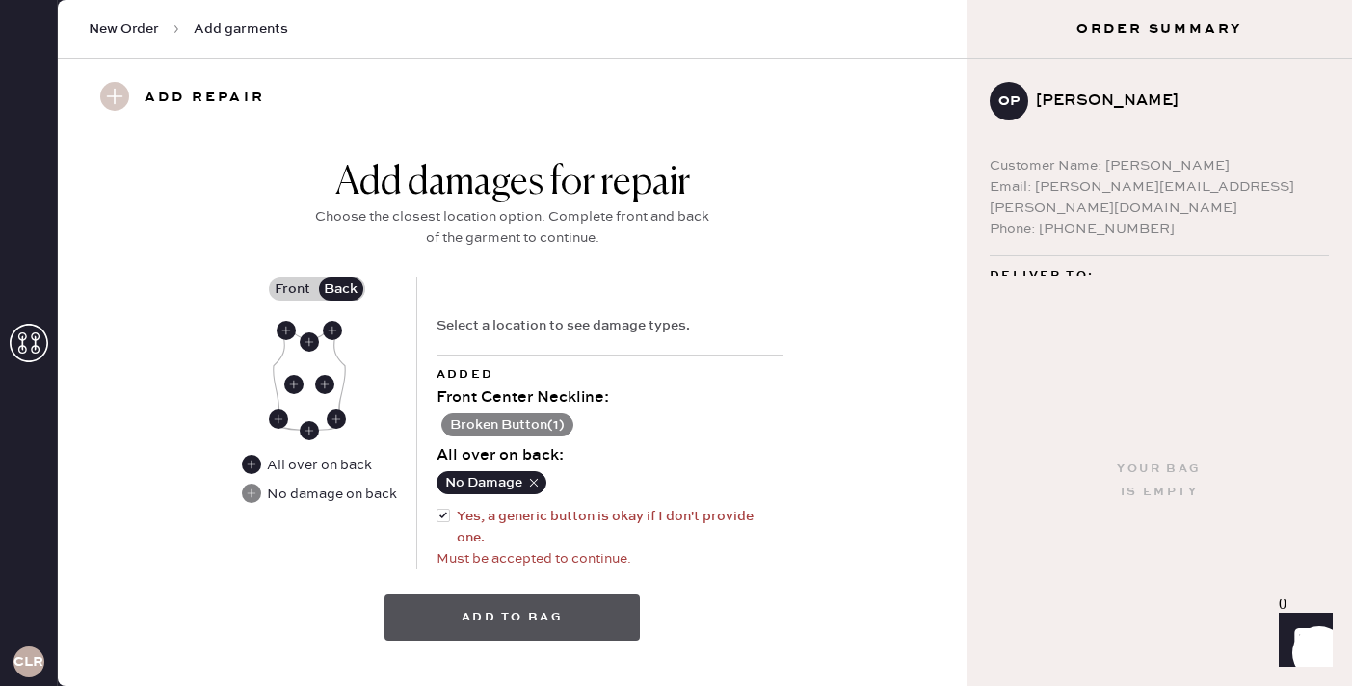
click at [561, 596] on button "Add to bag" at bounding box center [511, 617] width 255 height 46
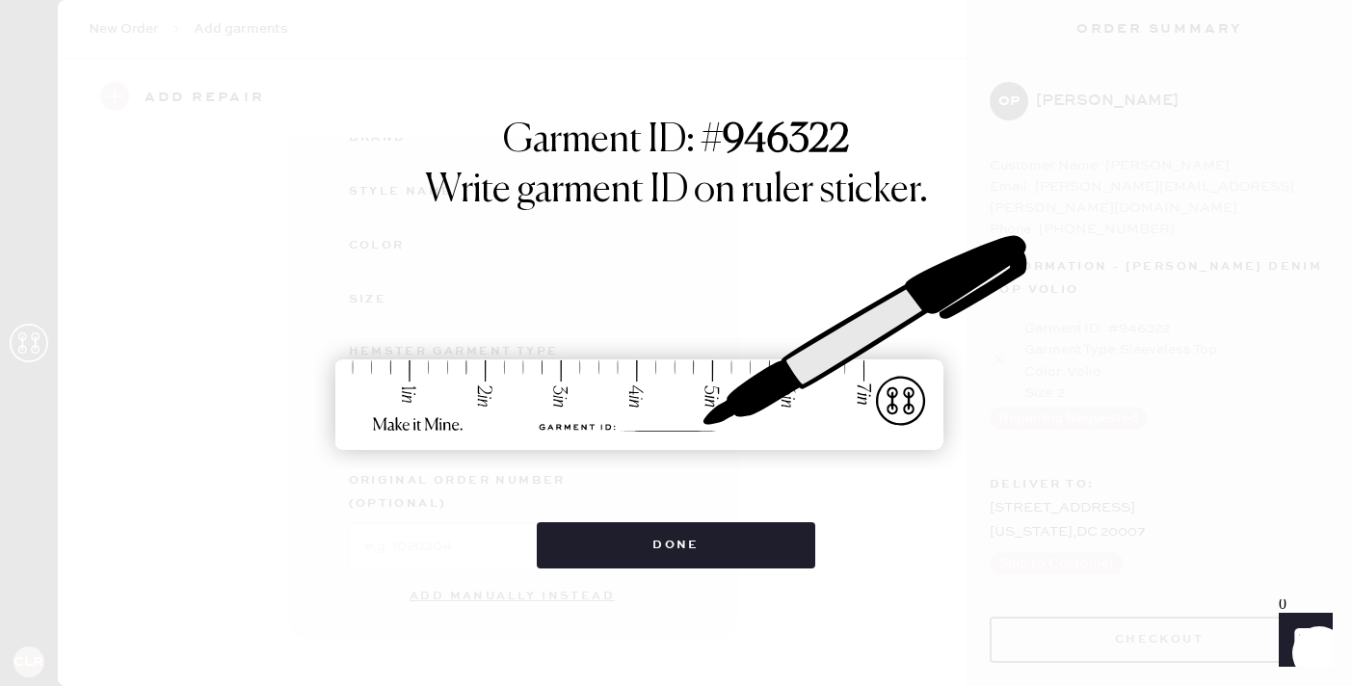
scroll to position [239, 0]
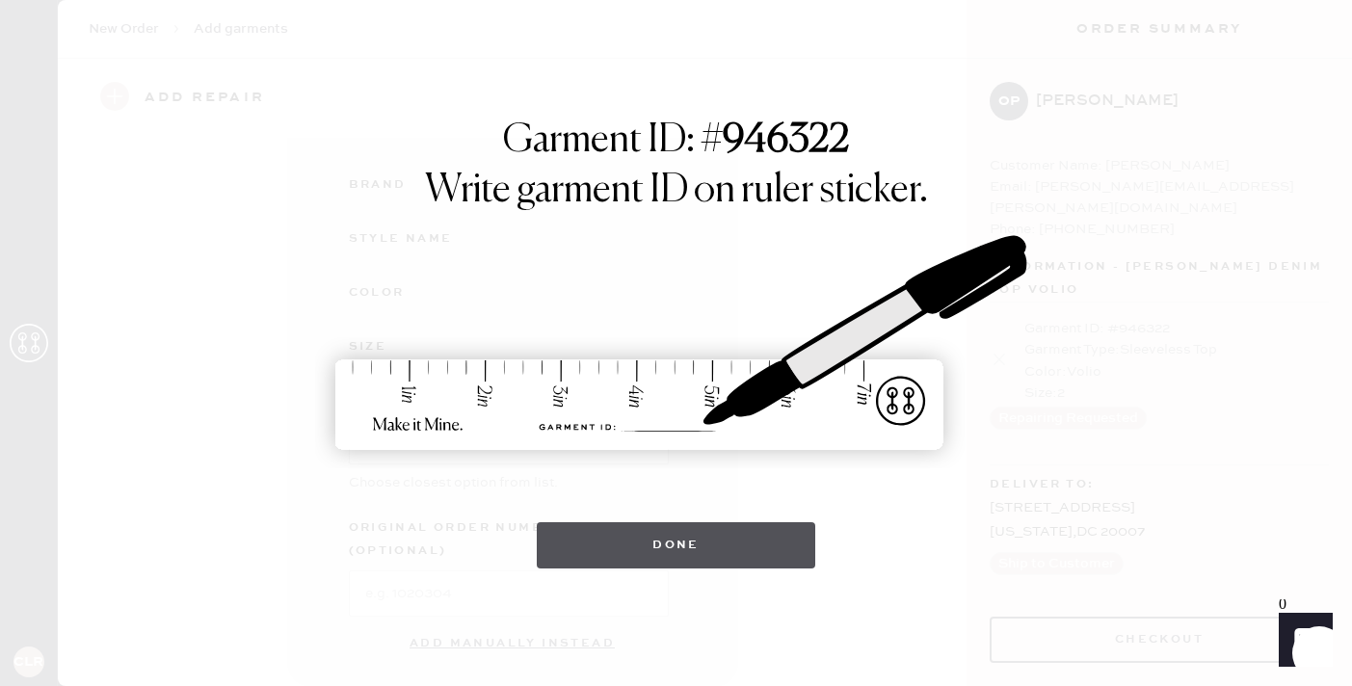
click at [700, 547] on button "Done" at bounding box center [676, 545] width 278 height 46
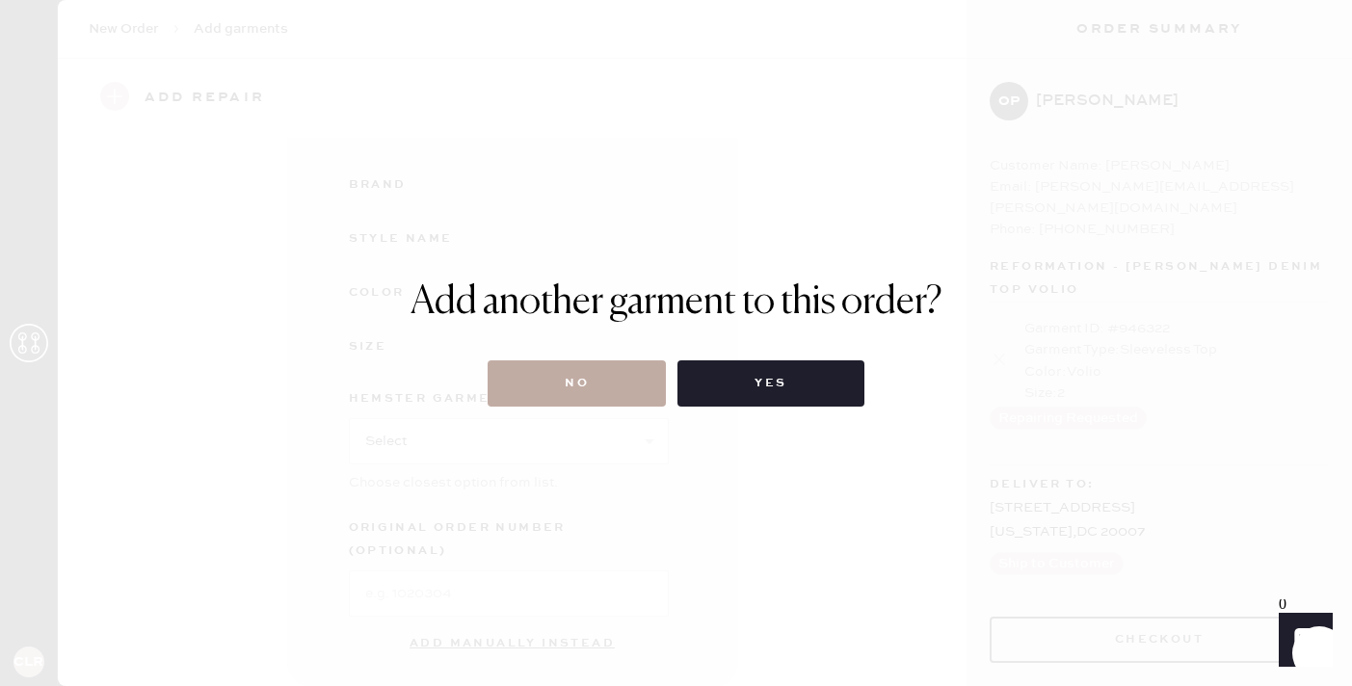
click at [604, 397] on button "No" at bounding box center [576, 383] width 178 height 46
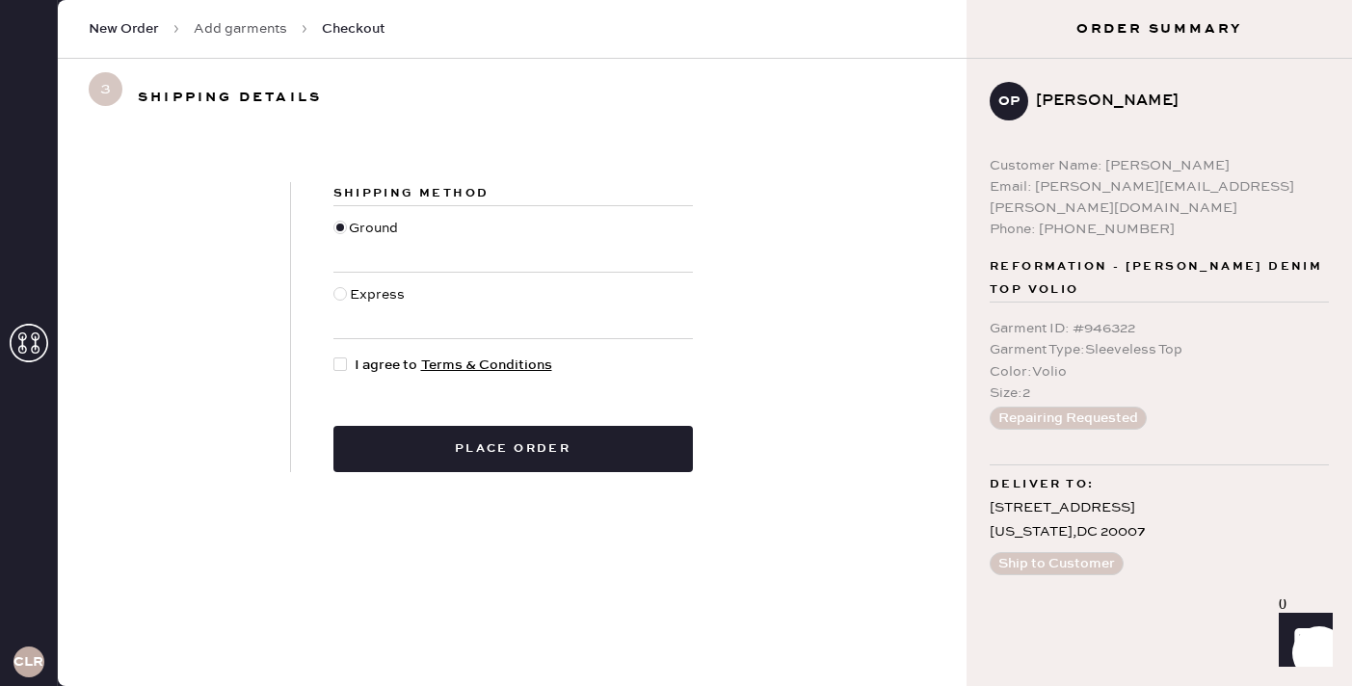
click at [338, 362] on div at bounding box center [339, 363] width 13 height 13
click at [334, 355] on input "I agree to Terms & Conditions" at bounding box center [333, 355] width 1 height 1
checkbox input "true"
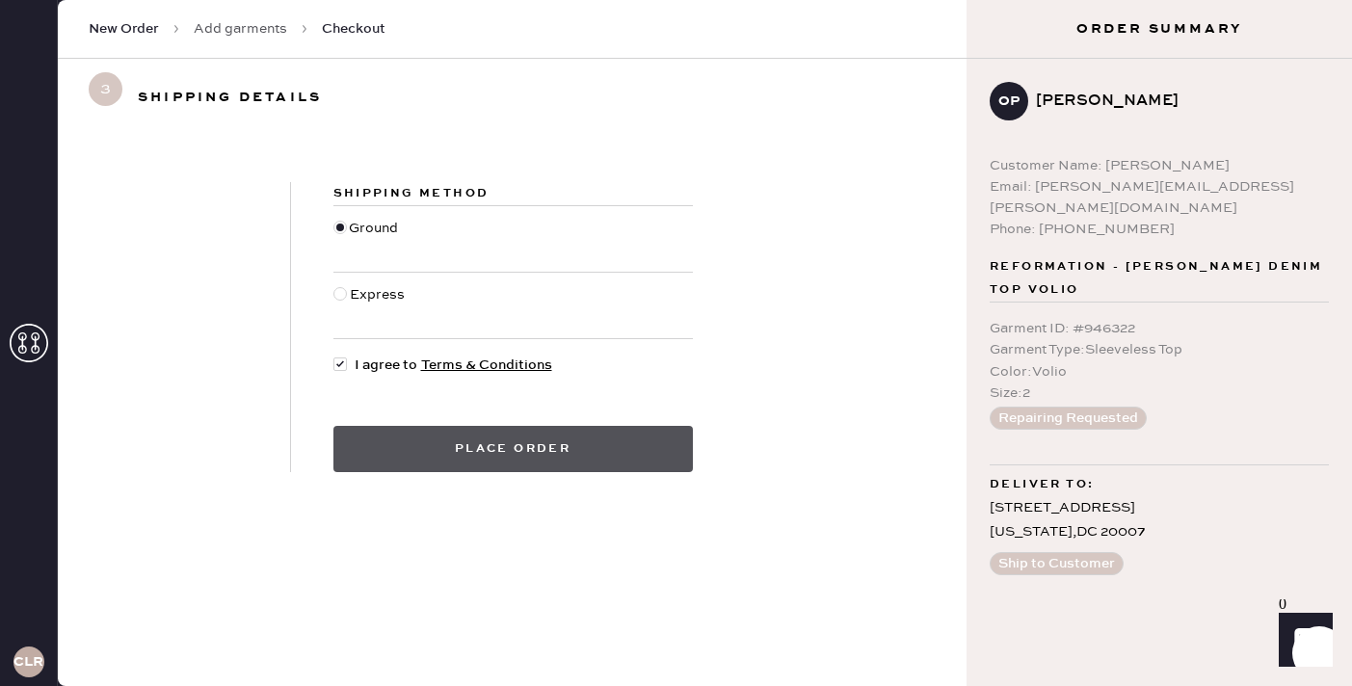
click at [468, 456] on button "Place order" at bounding box center [512, 449] width 359 height 46
